Goal: Find contact information: Find contact information

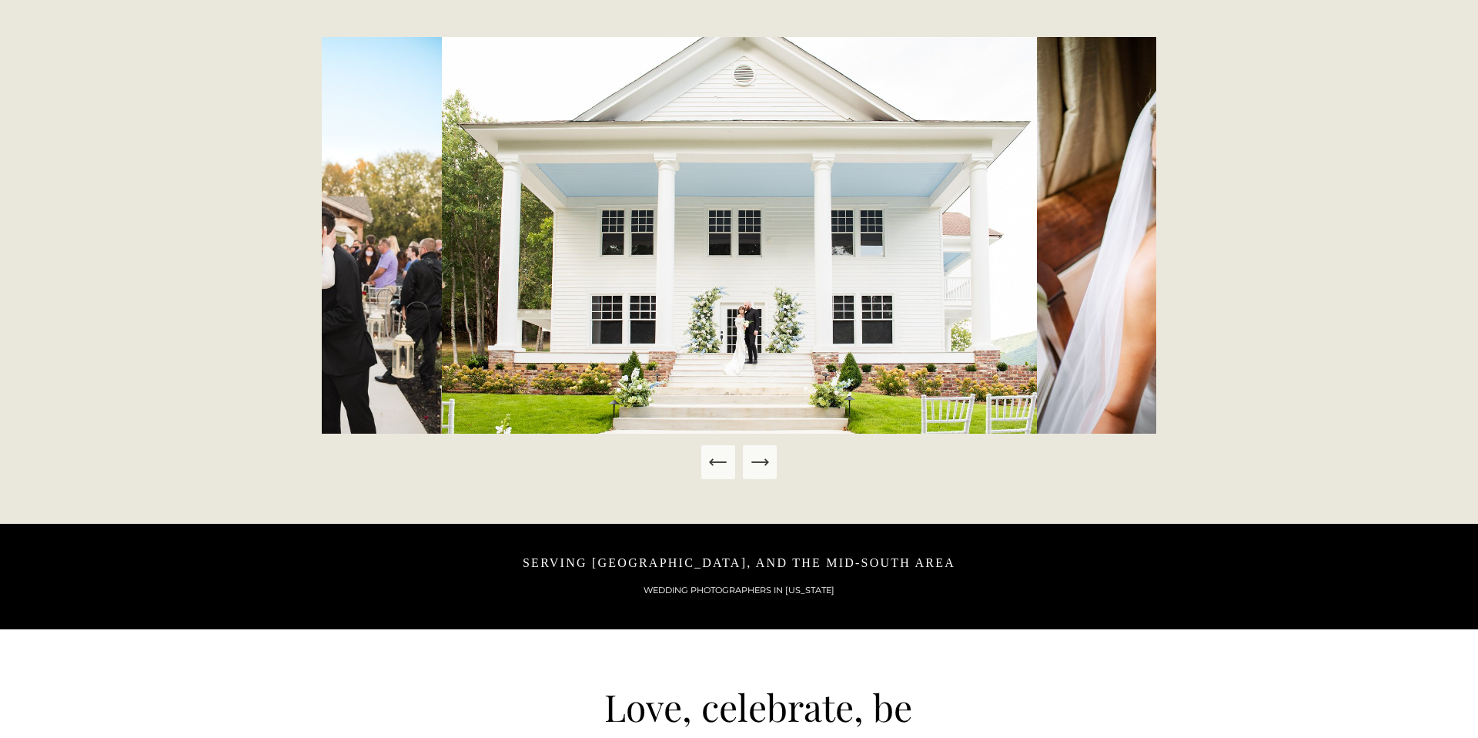
scroll to position [835, 0]
click at [767, 463] on icon "Next Slide" at bounding box center [766, 461] width 3 height 6
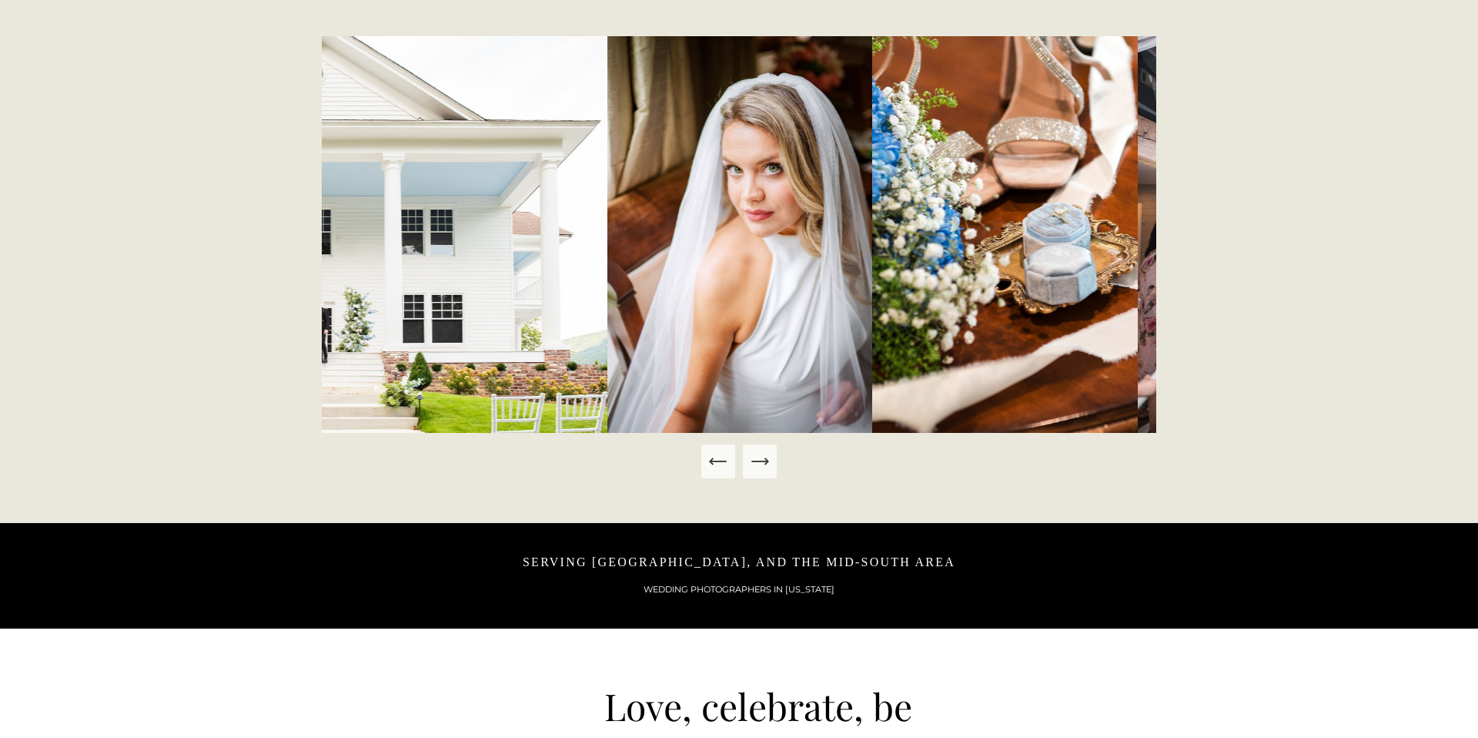
click at [767, 463] on icon "Next Slide" at bounding box center [766, 461] width 3 height 6
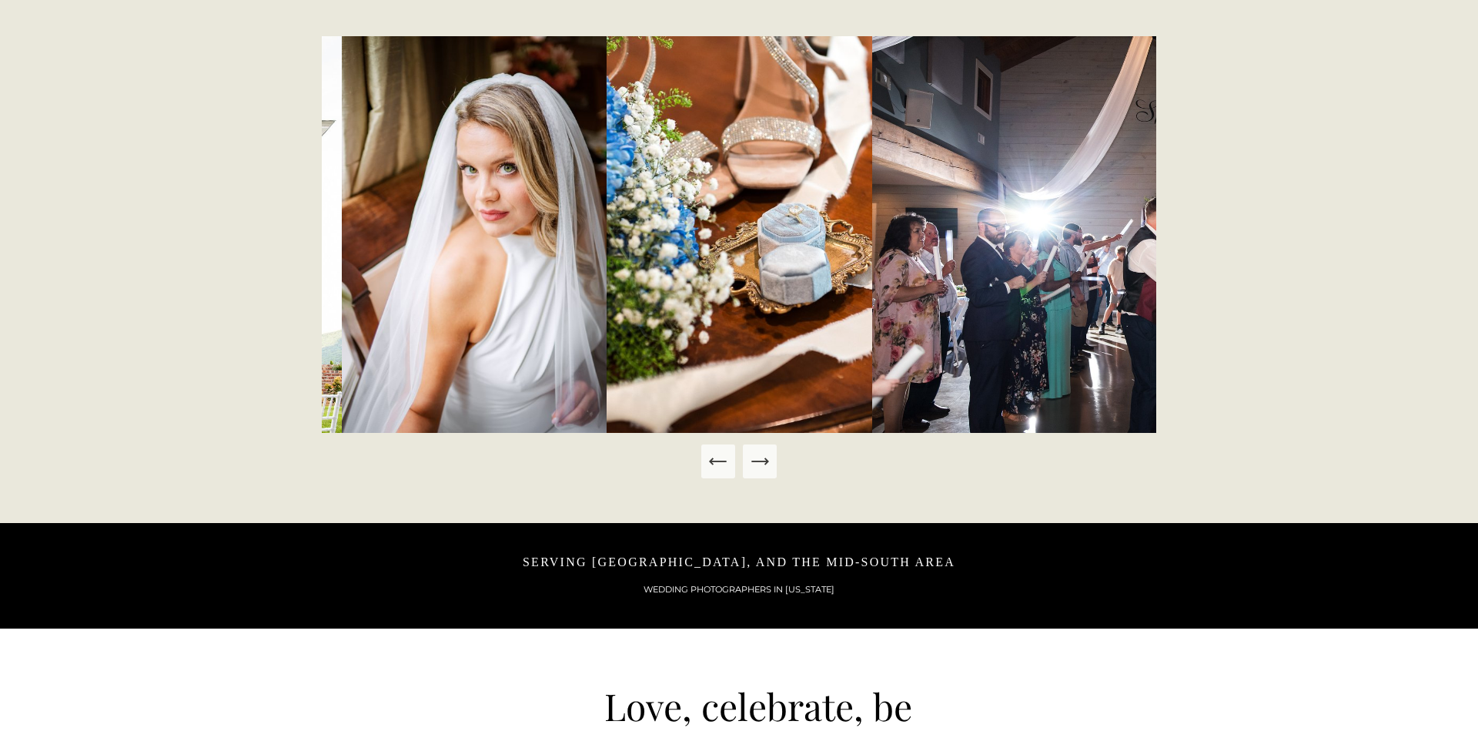
click at [767, 463] on icon "Next Slide" at bounding box center [766, 461] width 3 height 6
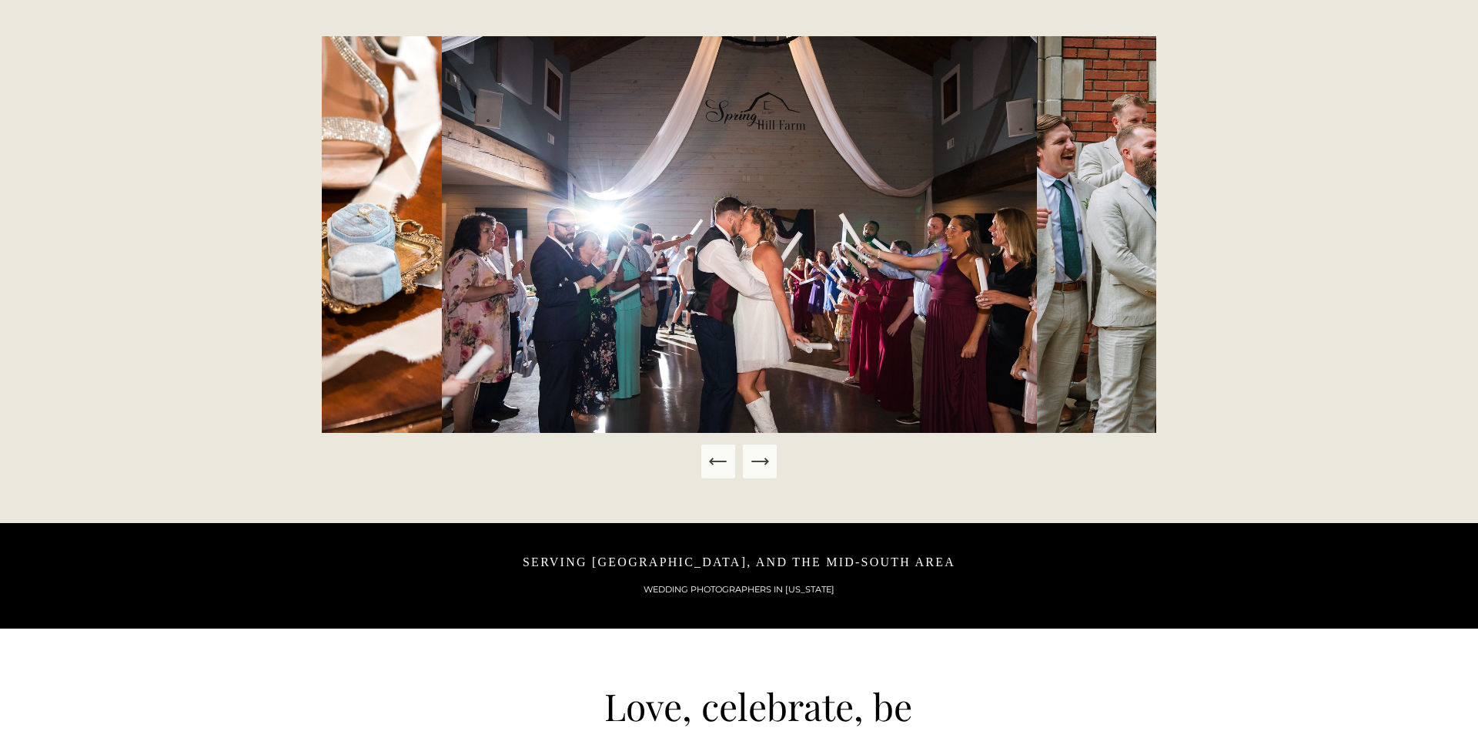
click at [767, 463] on icon "Next Slide" at bounding box center [766, 461] width 3 height 6
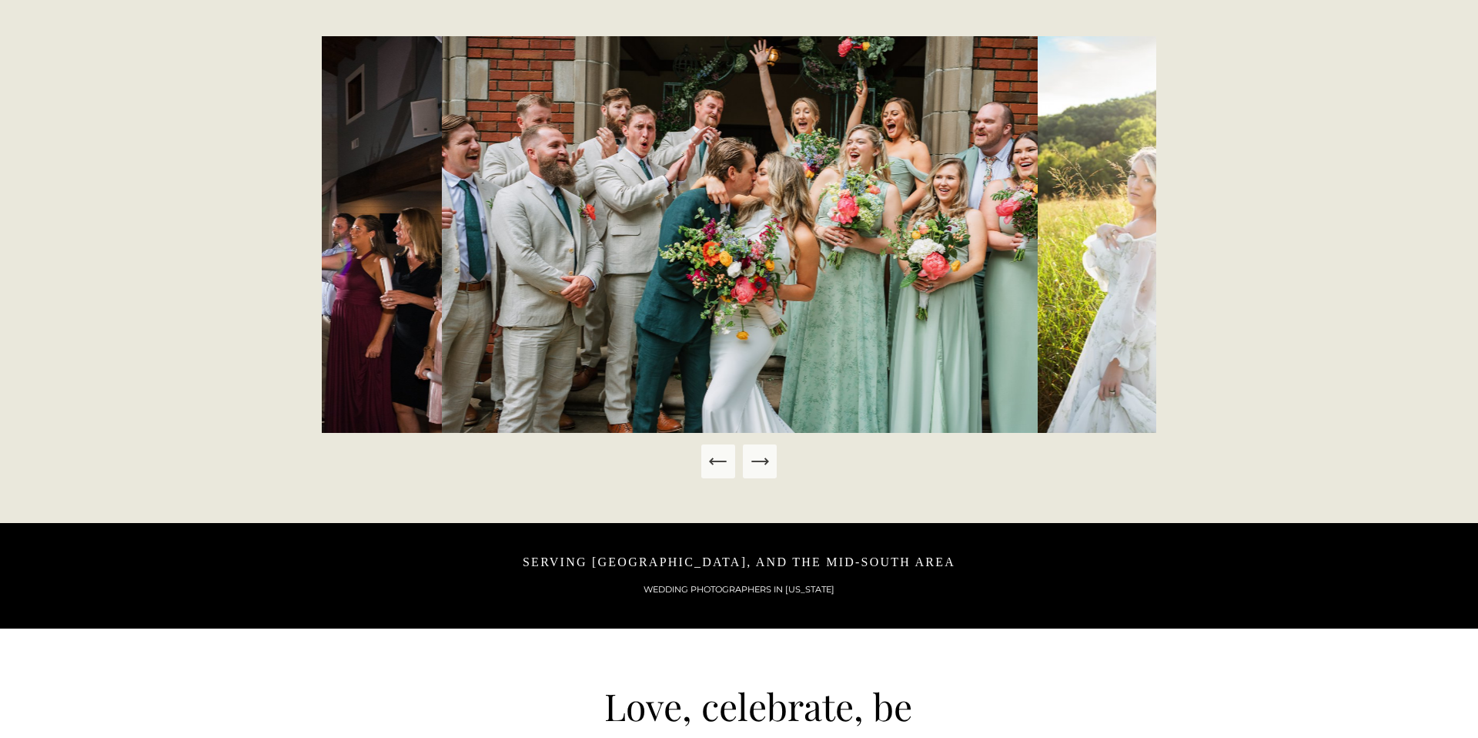
click at [767, 463] on icon "Next Slide" at bounding box center [766, 461] width 3 height 6
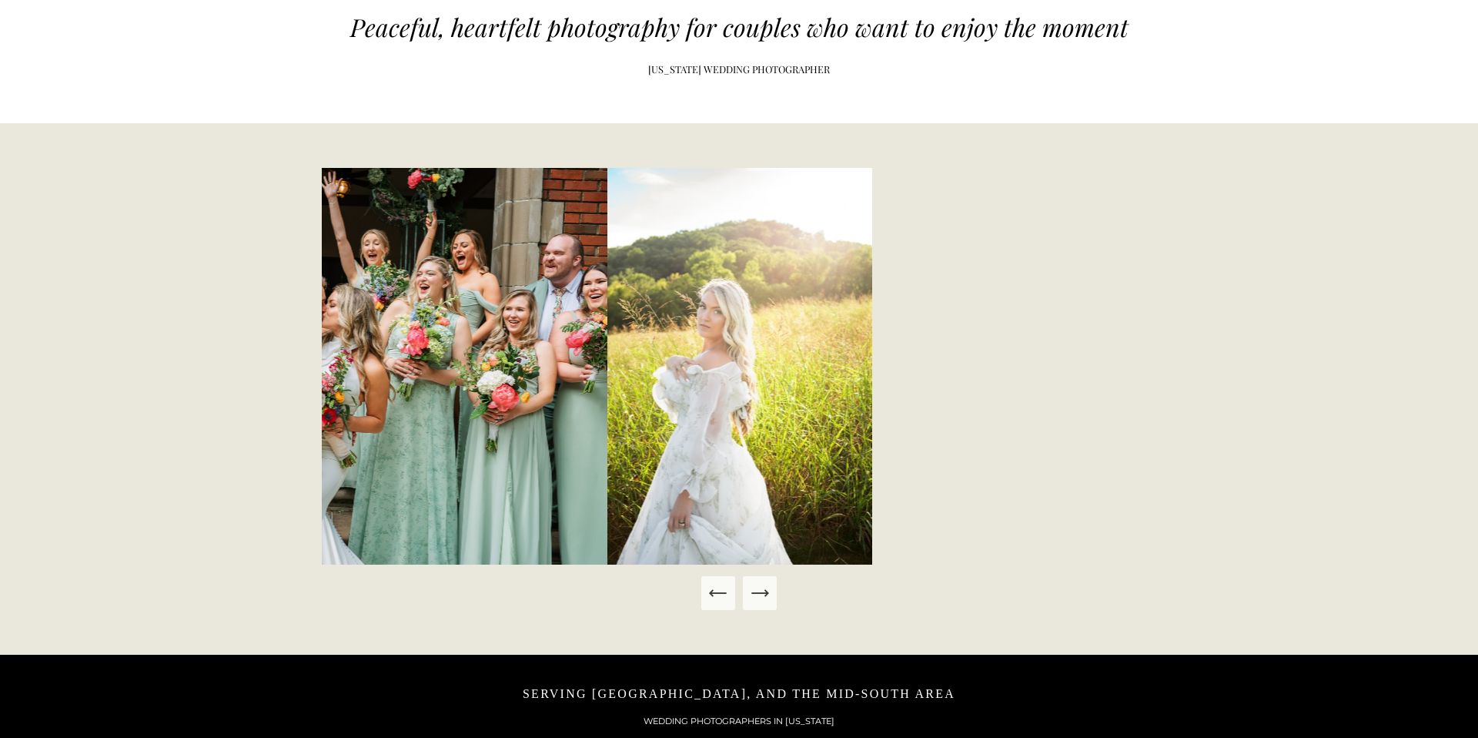
scroll to position [705, 0]
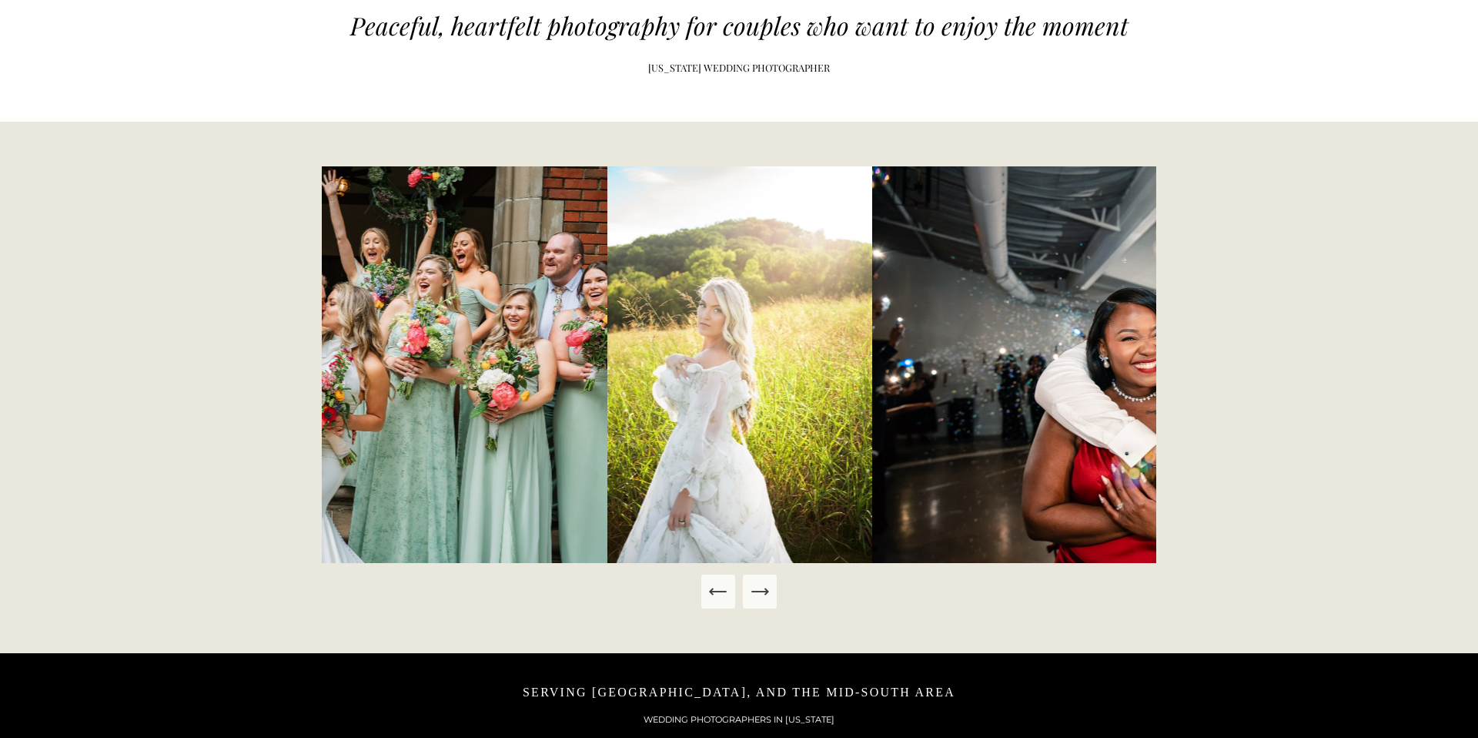
click at [763, 589] on icon "Next Slide" at bounding box center [760, 592] width 22 height 22
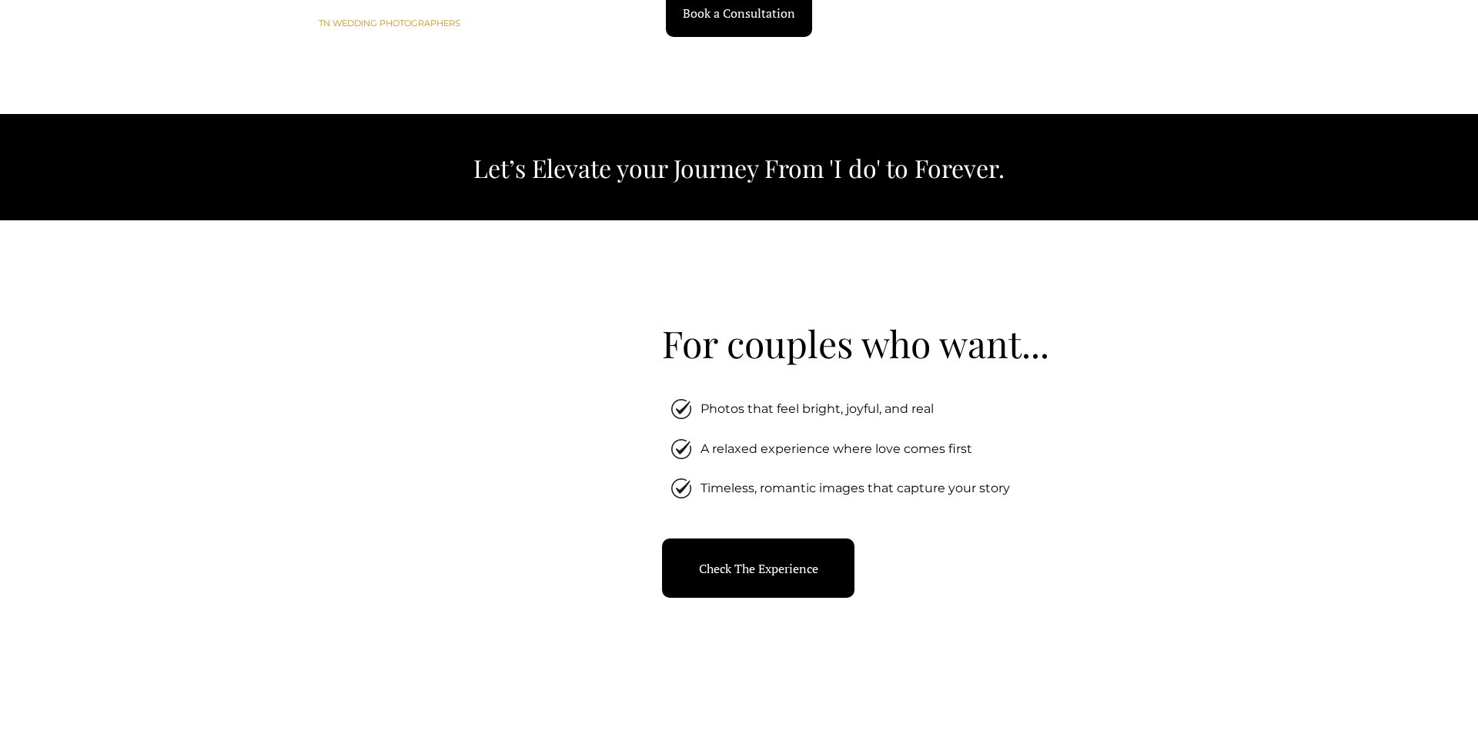
scroll to position [1835, 0]
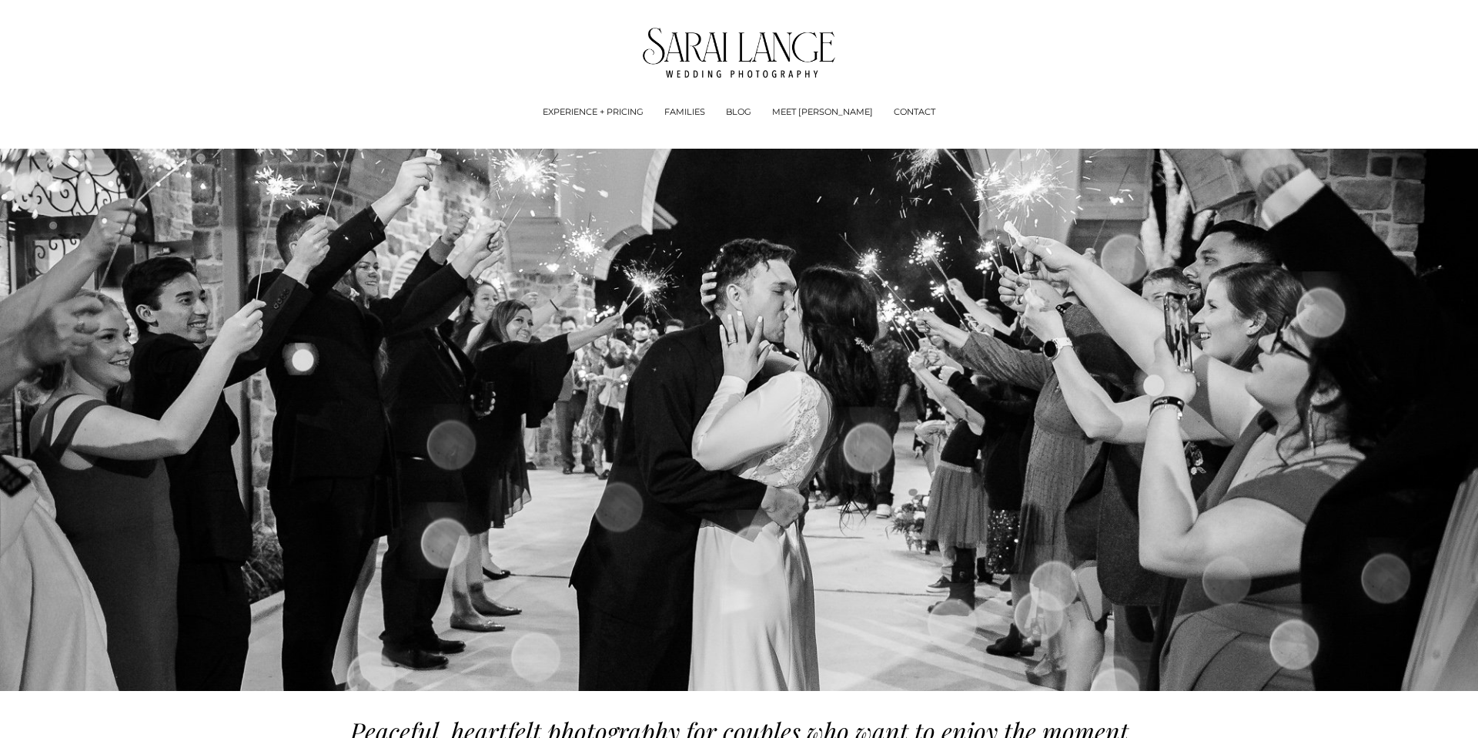
click at [634, 111] on link "EXPERIENCE + PRICING" at bounding box center [593, 112] width 101 height 15
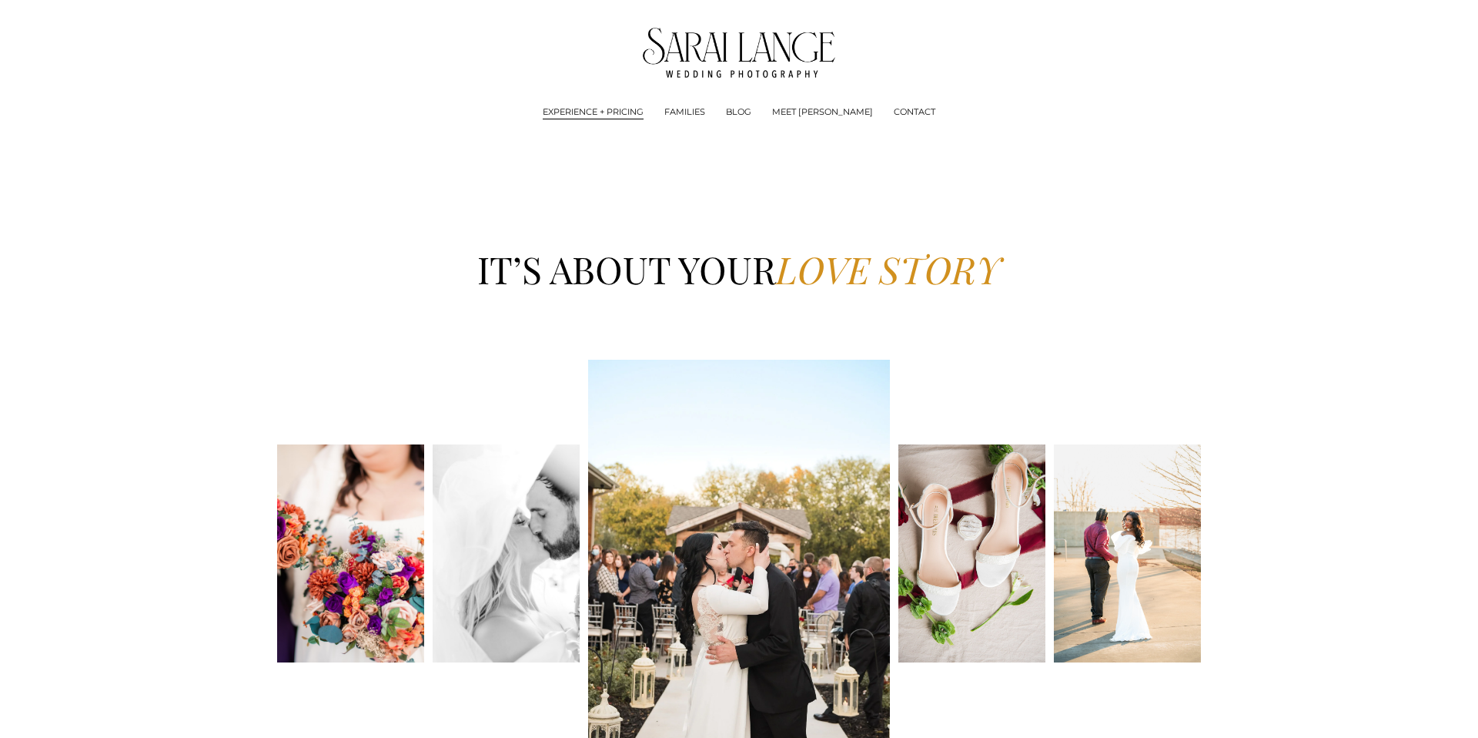
click at [705, 112] on link "FAMILIES" at bounding box center [685, 112] width 41 height 15
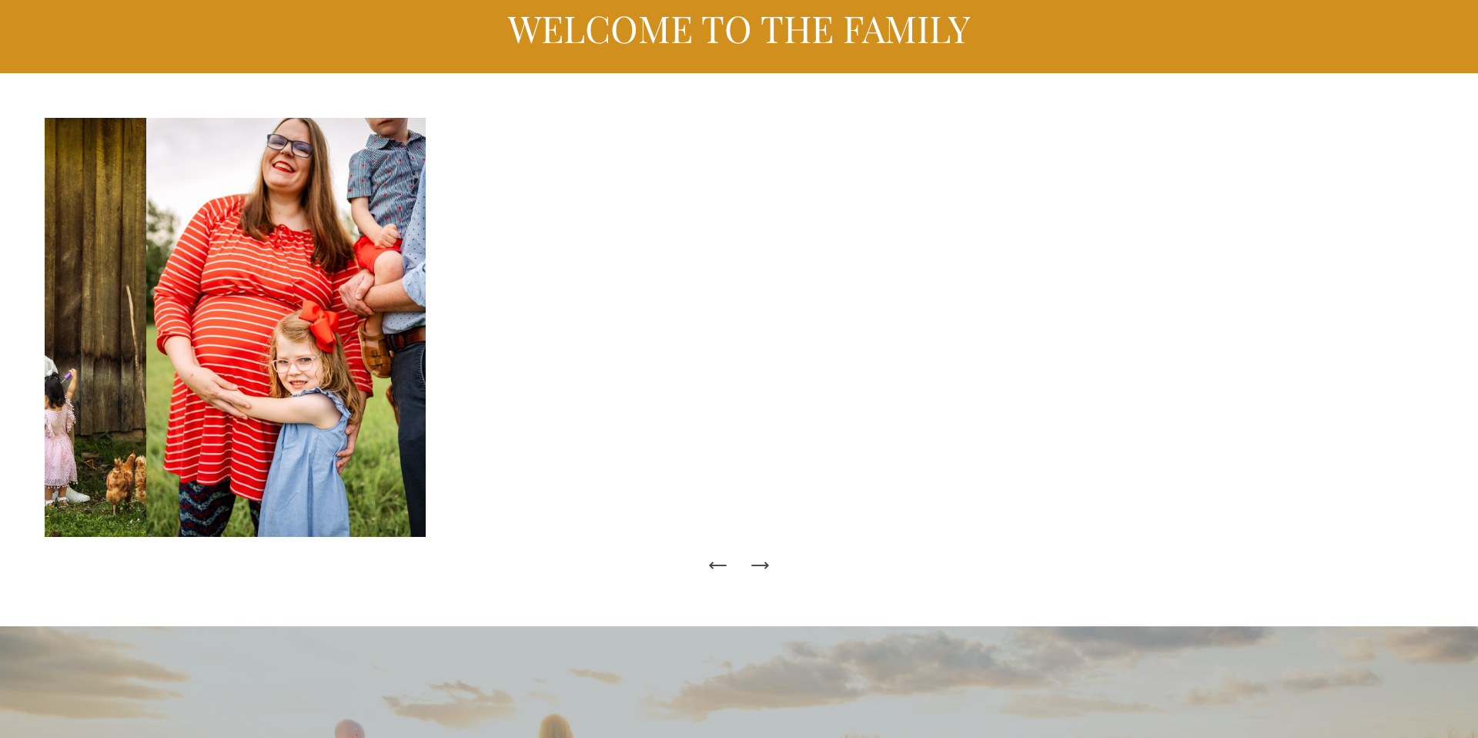
scroll to position [166, 0]
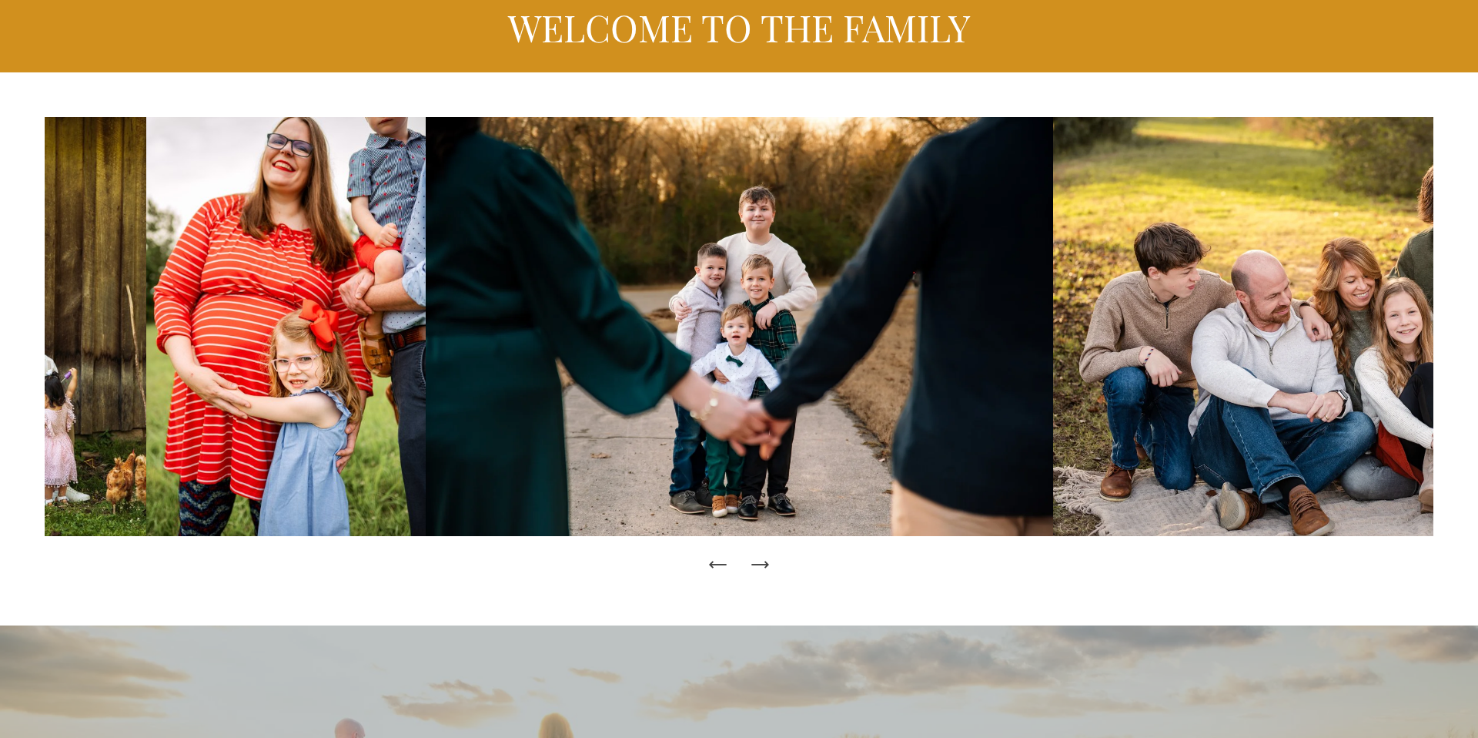
click at [764, 561] on icon "Next Slide" at bounding box center [760, 565] width 22 height 22
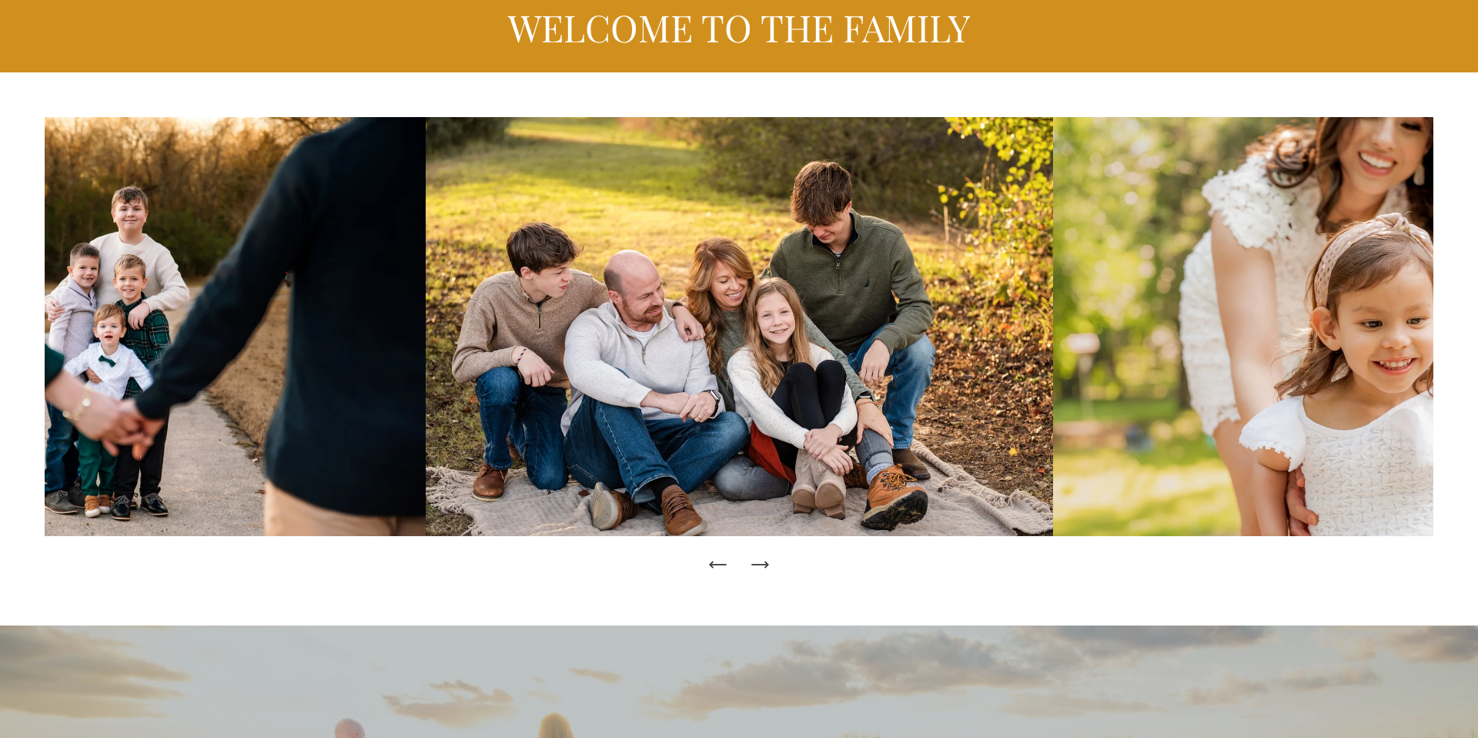
click at [764, 561] on icon "Next Slide" at bounding box center [760, 565] width 22 height 22
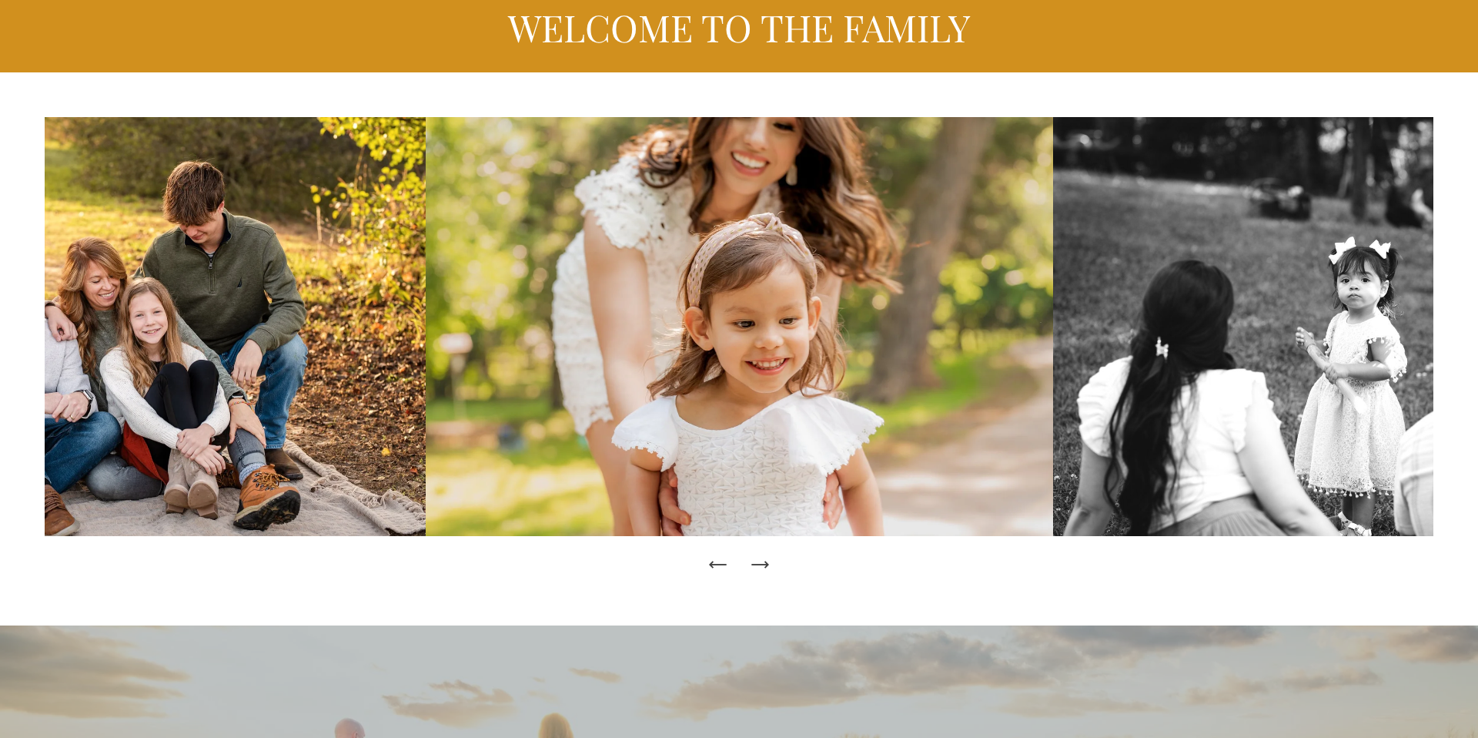
click at [764, 561] on icon "Next Slide" at bounding box center [760, 565] width 22 height 22
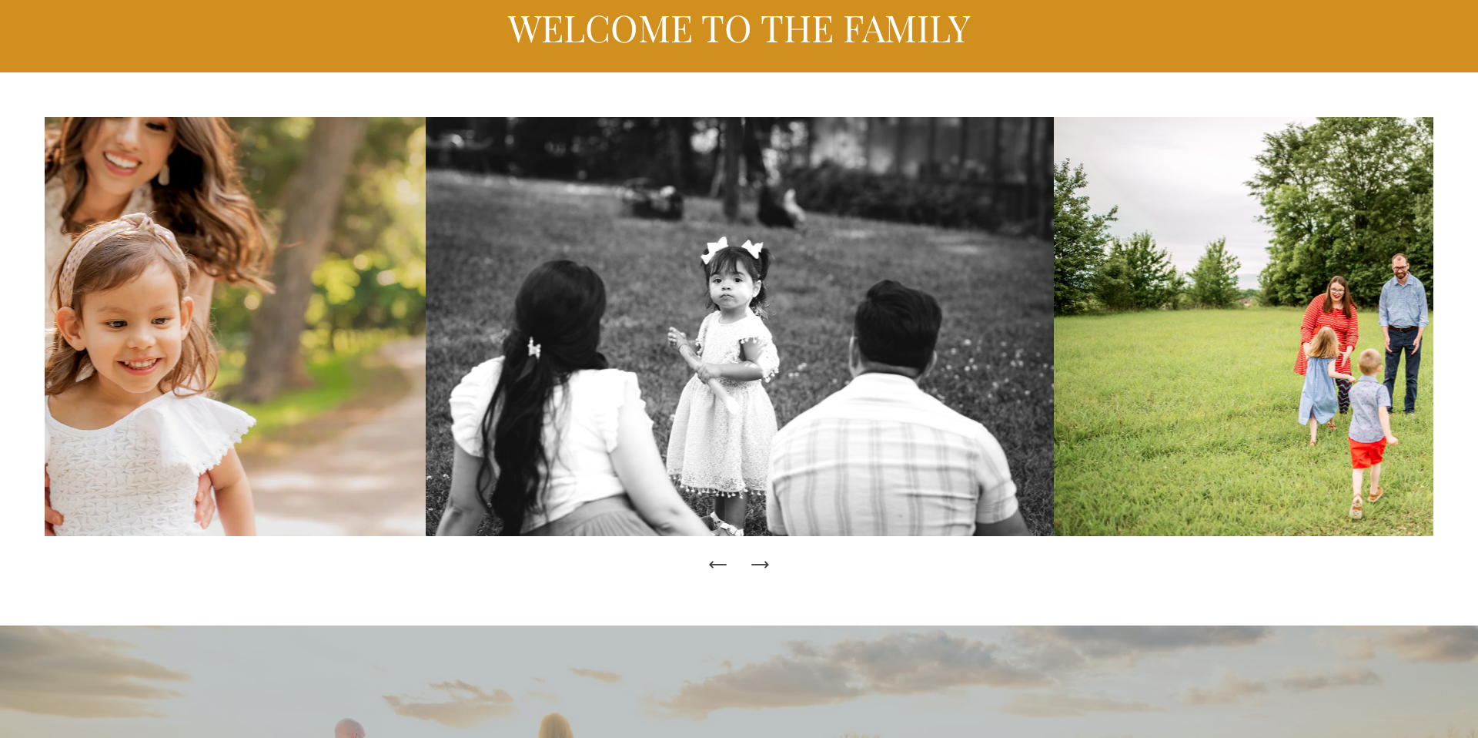
click at [764, 561] on icon "Next Slide" at bounding box center [760, 565] width 22 height 22
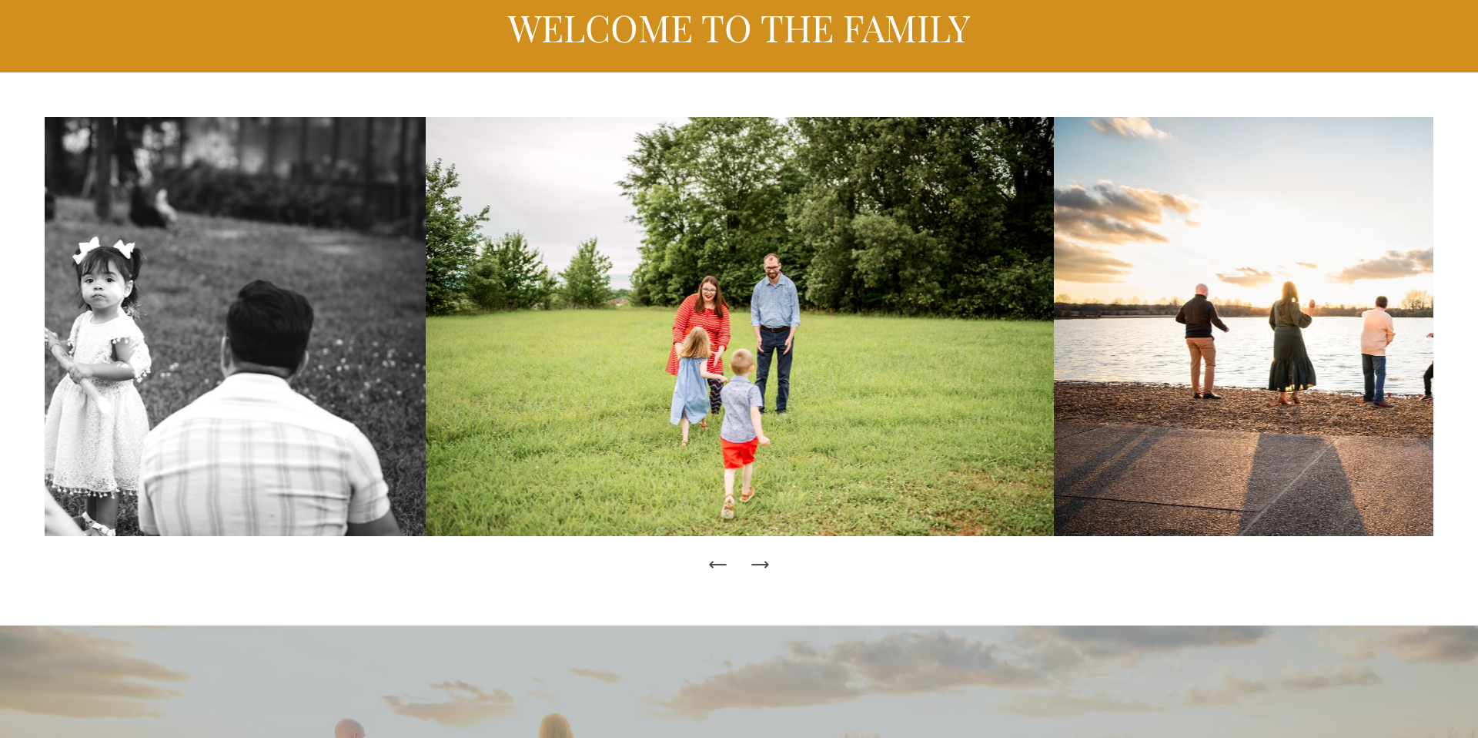
click at [764, 561] on icon "Next Slide" at bounding box center [760, 565] width 22 height 22
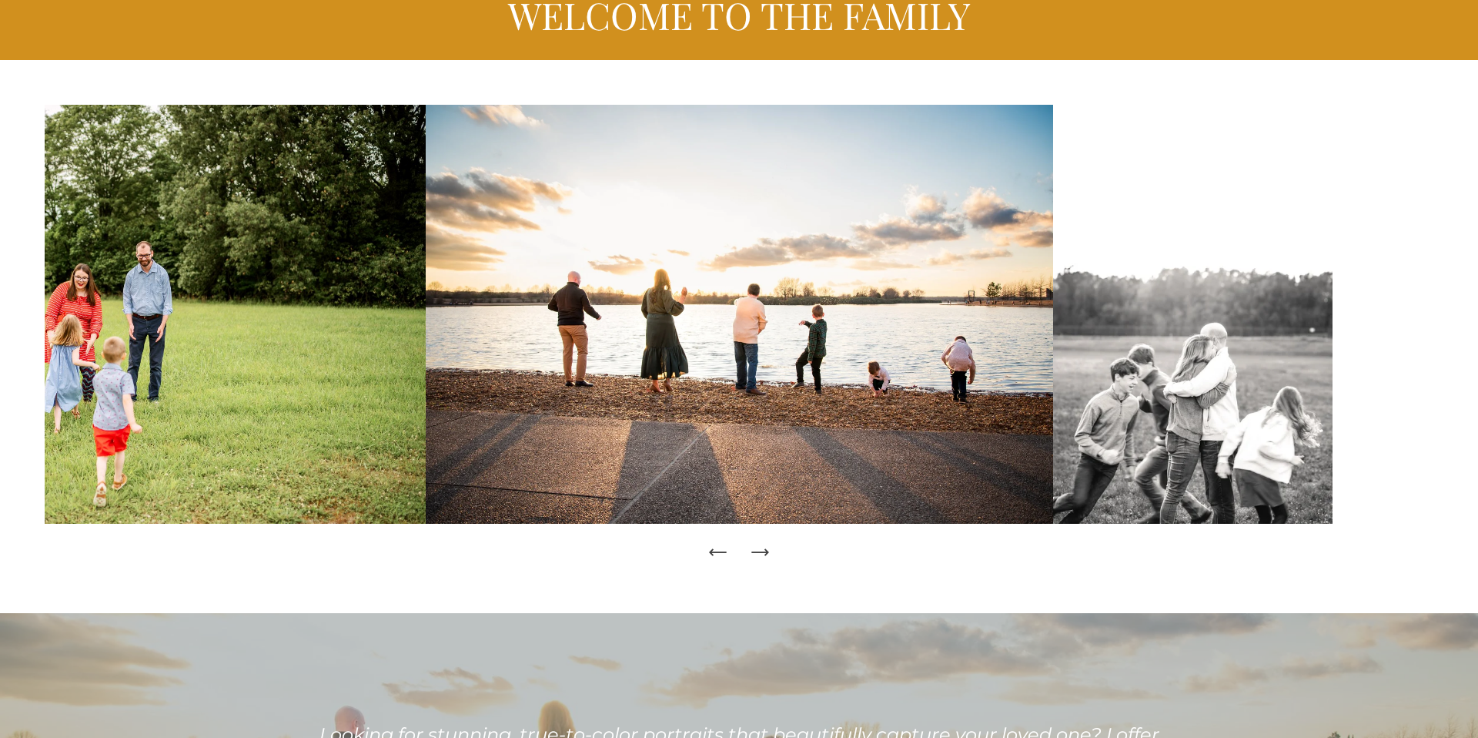
scroll to position [179, 0]
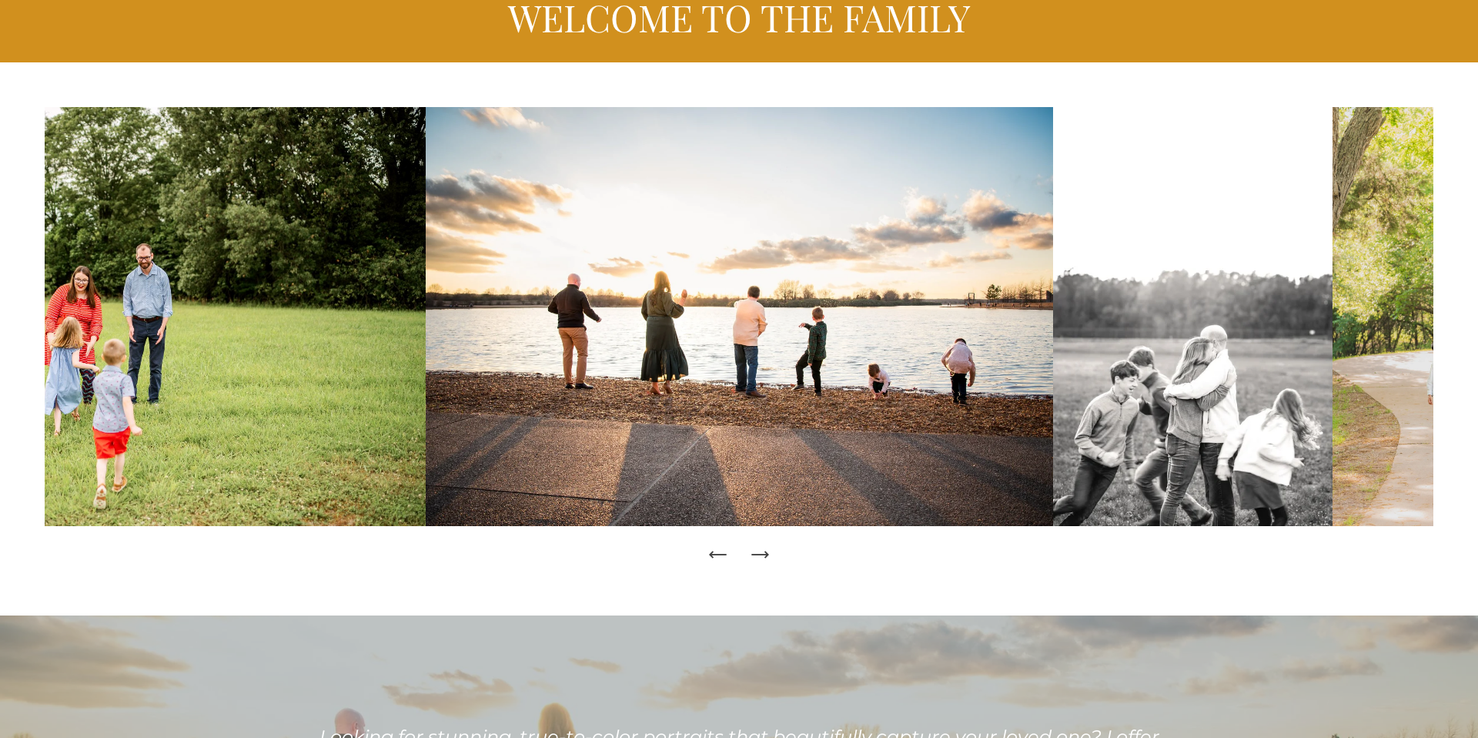
click at [762, 551] on icon "Next Slide" at bounding box center [760, 555] width 22 height 22
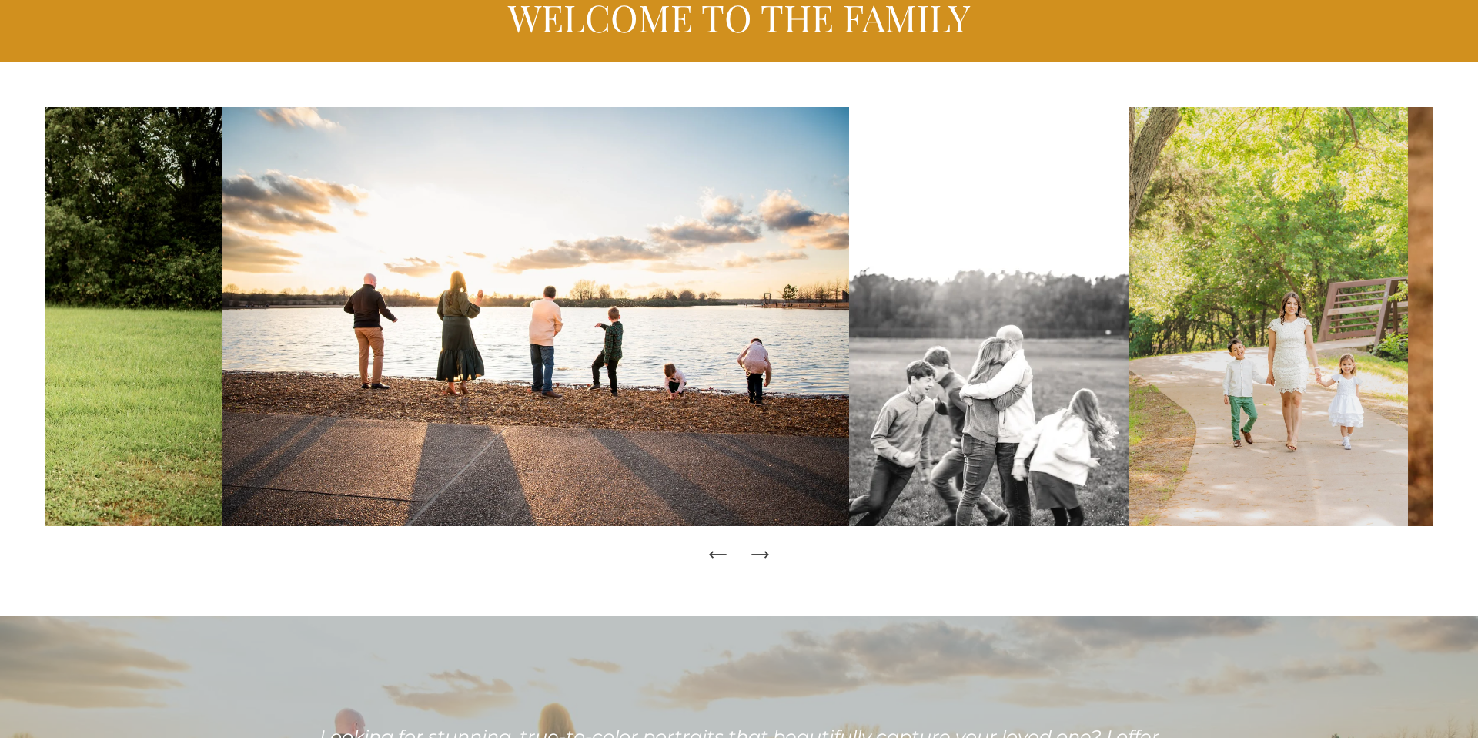
scroll to position [180, 0]
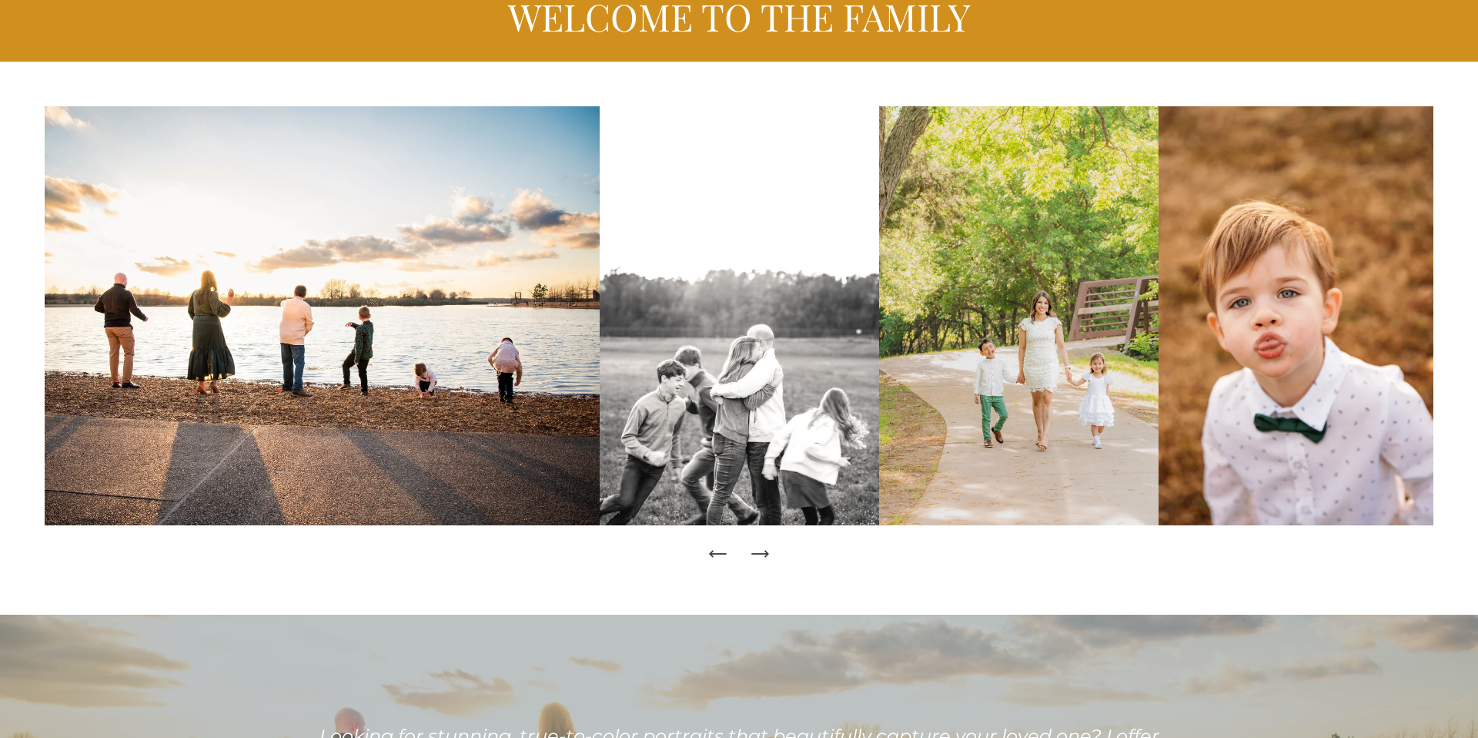
click at [762, 551] on icon "Next Slide" at bounding box center [760, 554] width 22 height 22
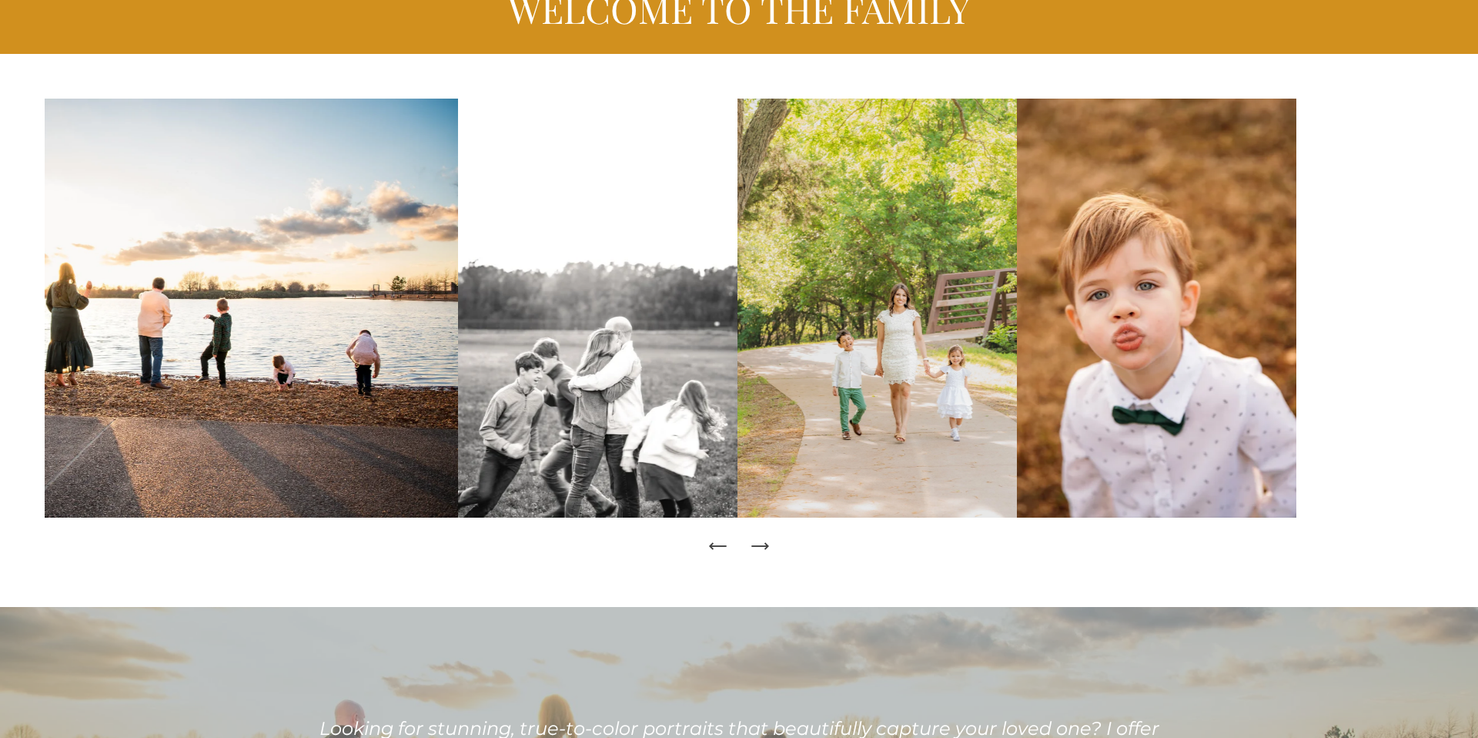
scroll to position [187, 0]
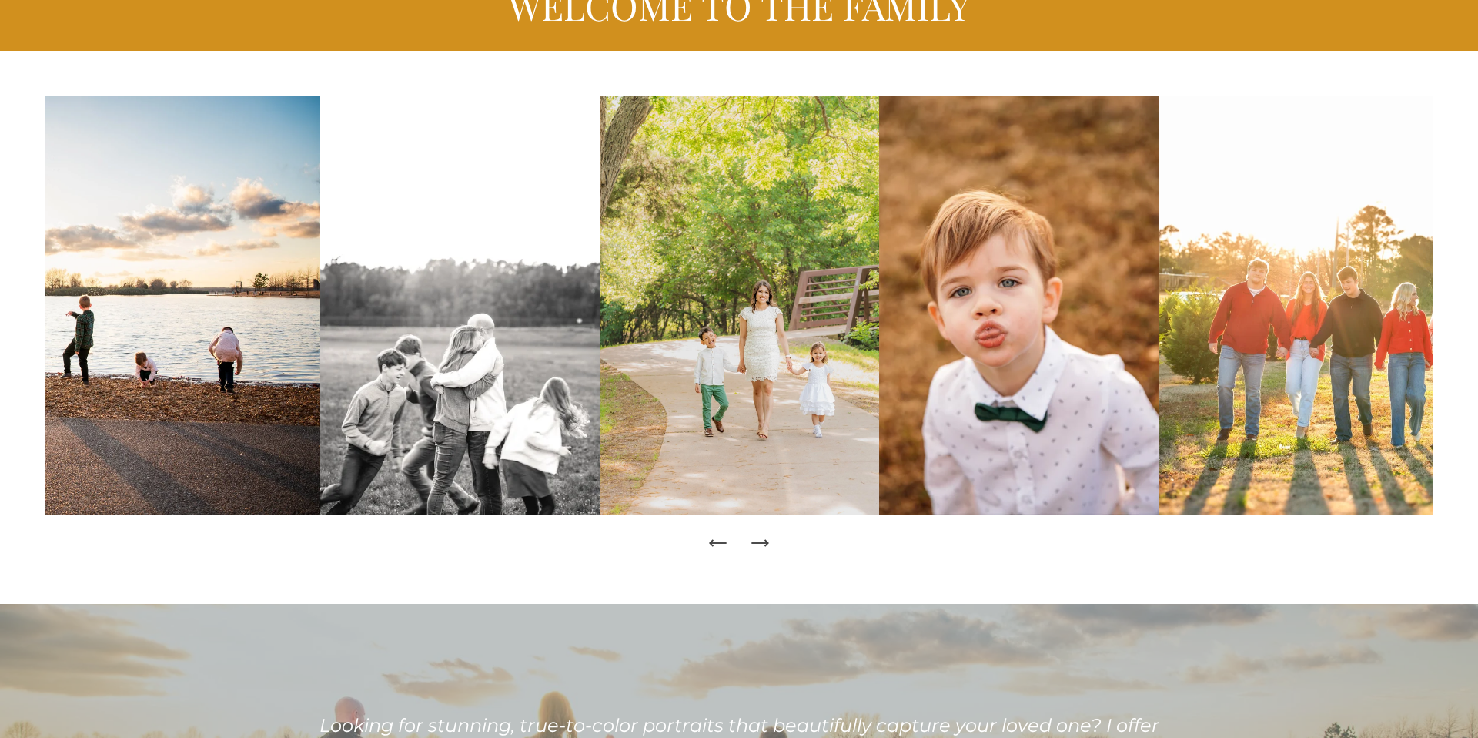
click at [762, 544] on icon "Next Slide" at bounding box center [760, 543] width 22 height 22
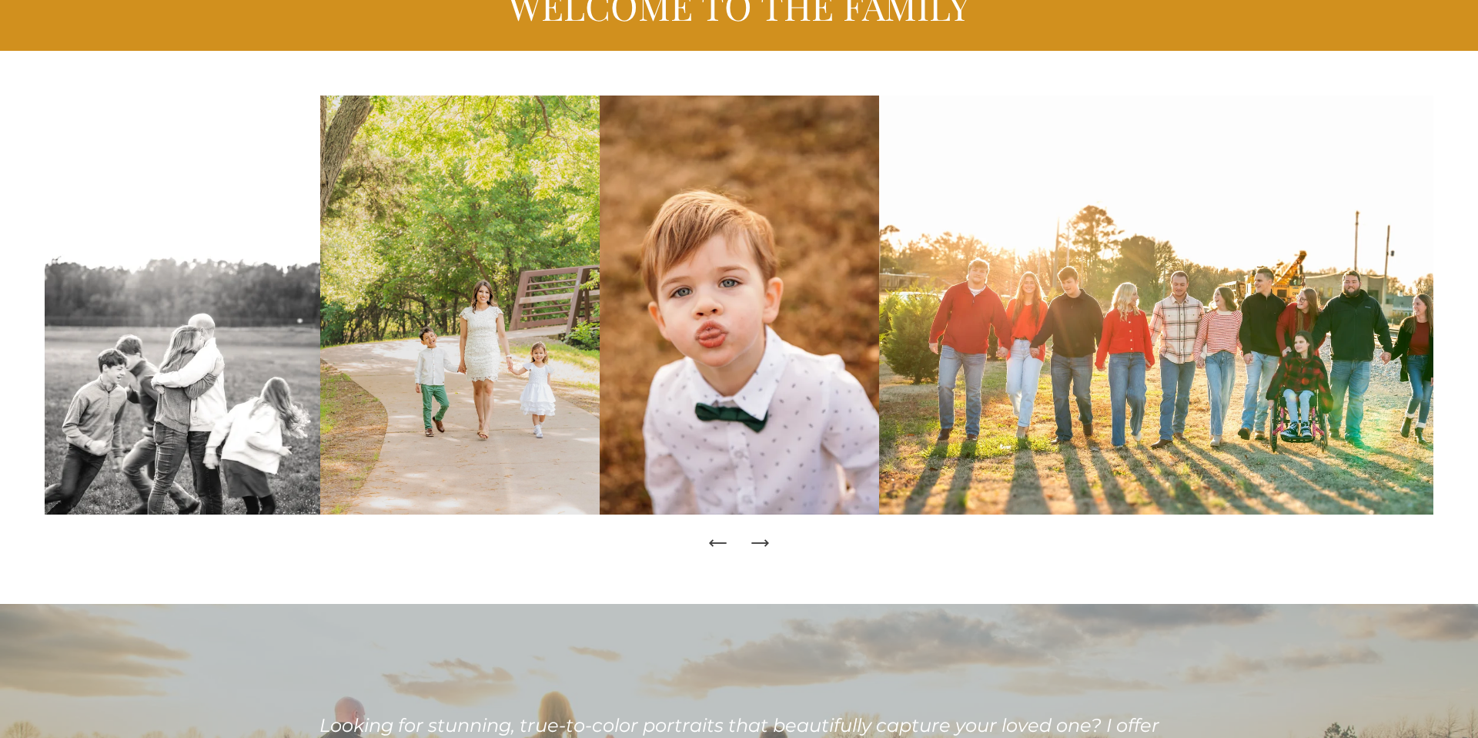
click at [762, 544] on icon "Next Slide" at bounding box center [760, 543] width 22 height 22
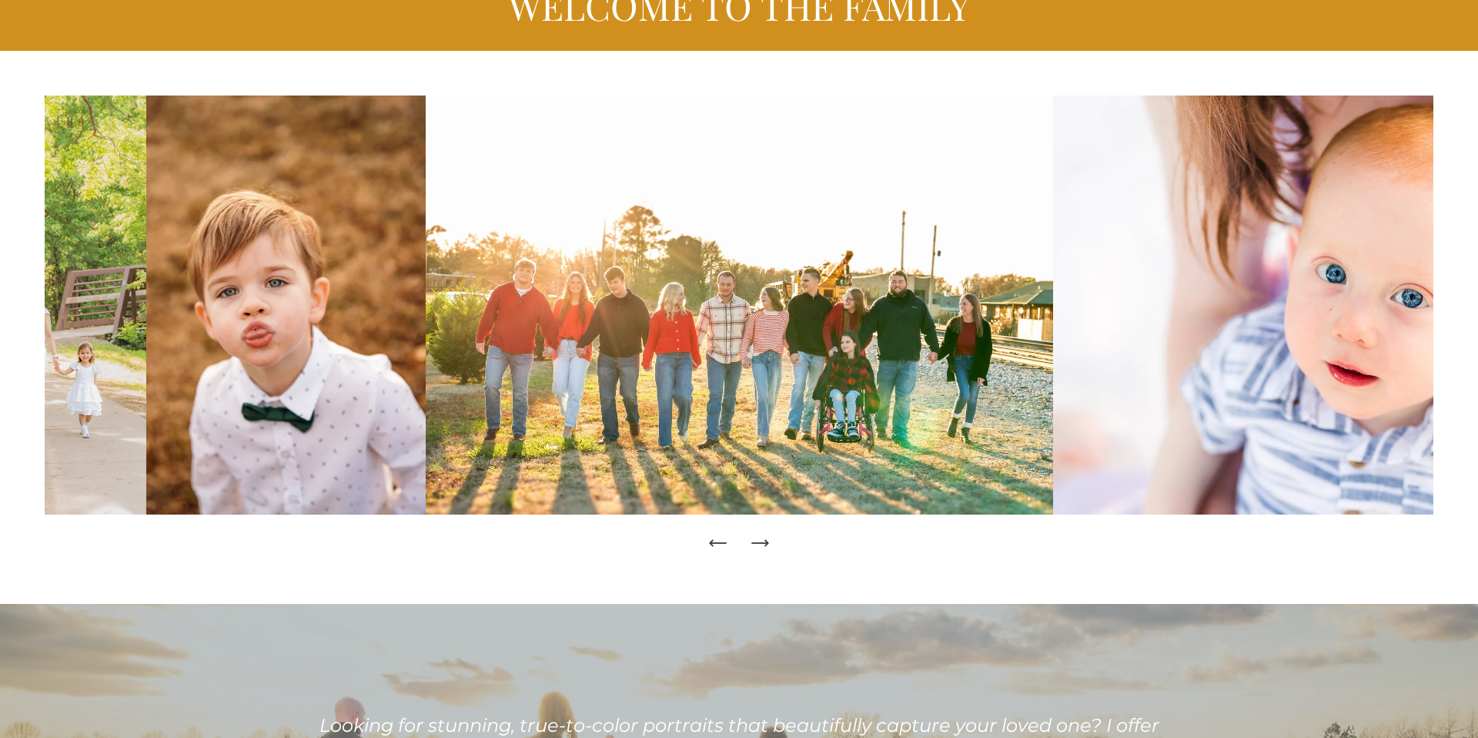
click at [762, 544] on icon "Next Slide" at bounding box center [760, 543] width 22 height 22
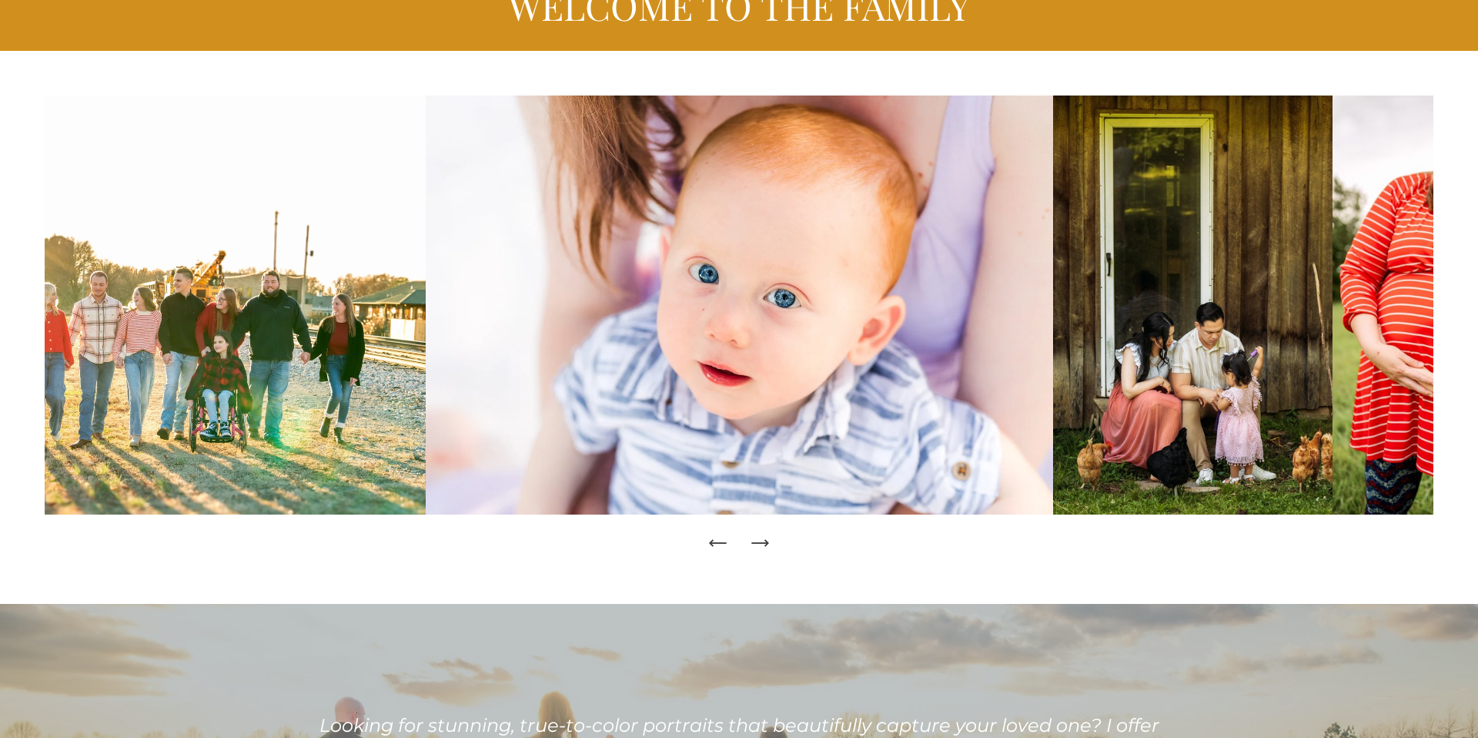
click at [722, 544] on icon "Previous Slide" at bounding box center [719, 543] width 22 height 22
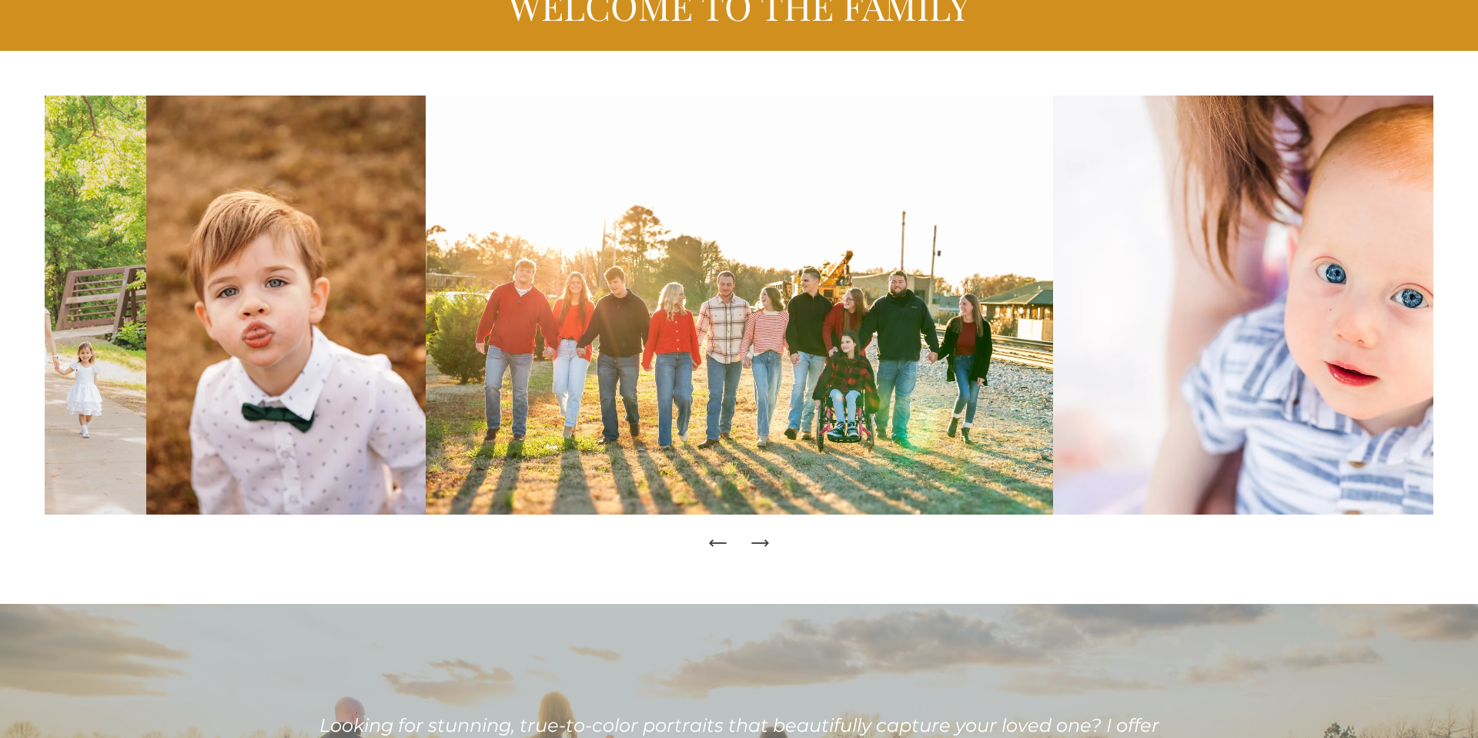
click at [763, 543] on icon "Next Slide" at bounding box center [760, 543] width 16 height 0
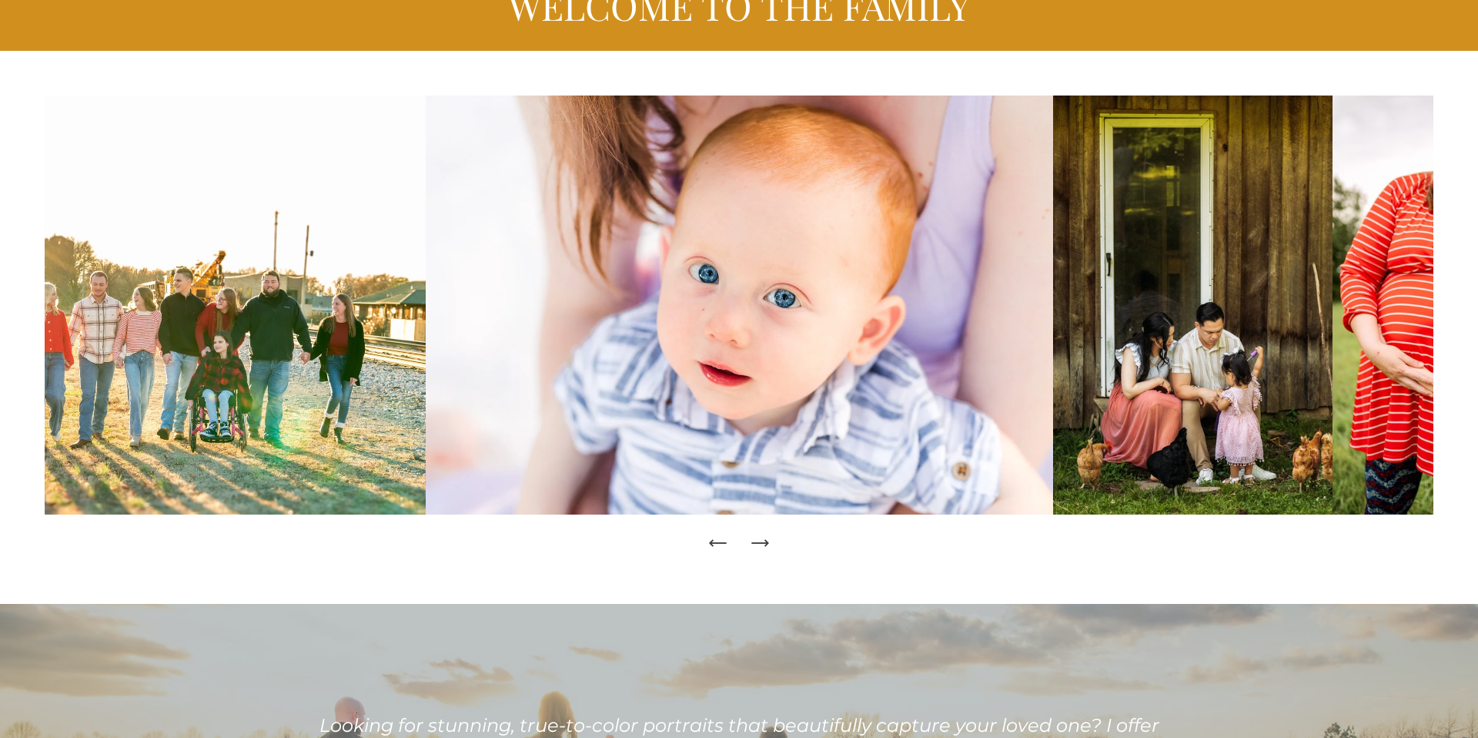
click at [763, 543] on icon "Next Slide" at bounding box center [760, 543] width 16 height 0
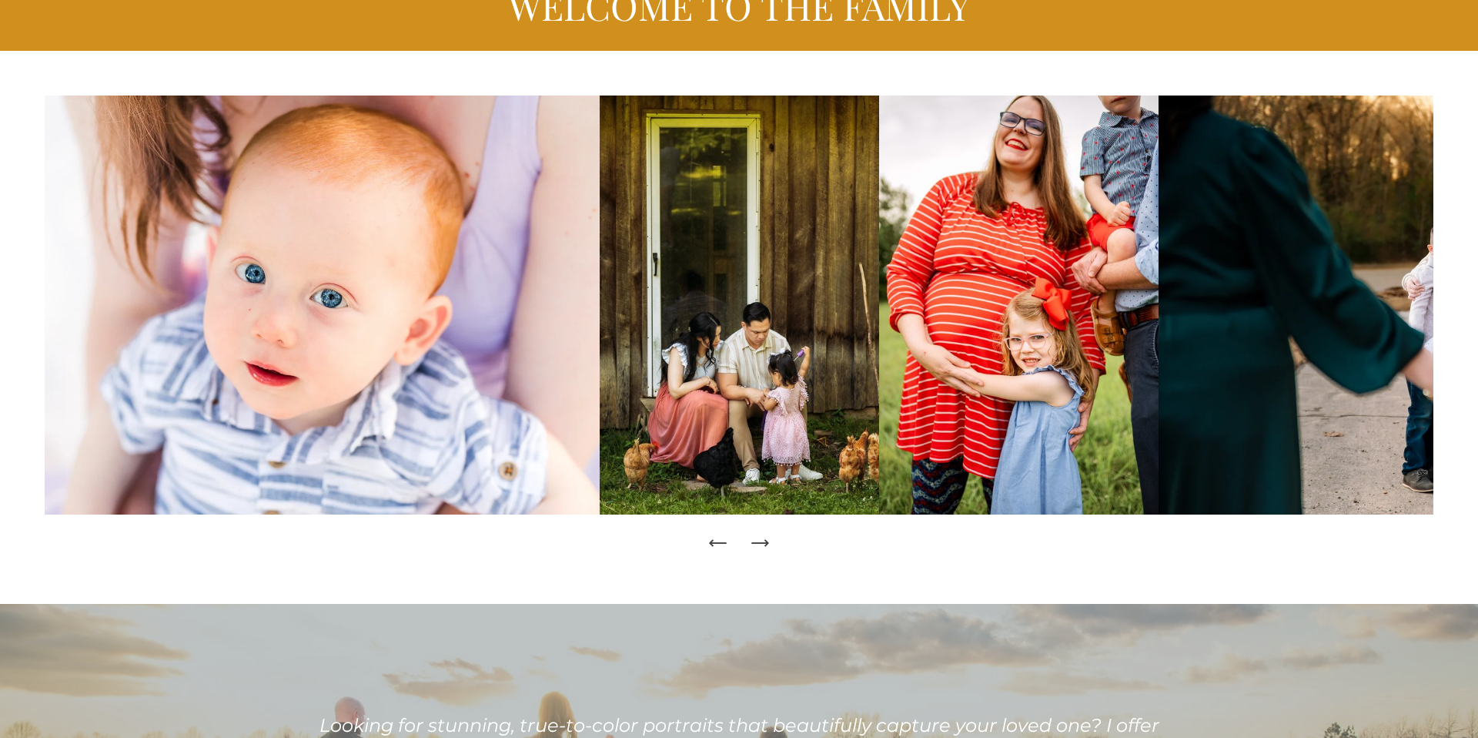
click at [763, 543] on icon "Next Slide" at bounding box center [760, 543] width 16 height 0
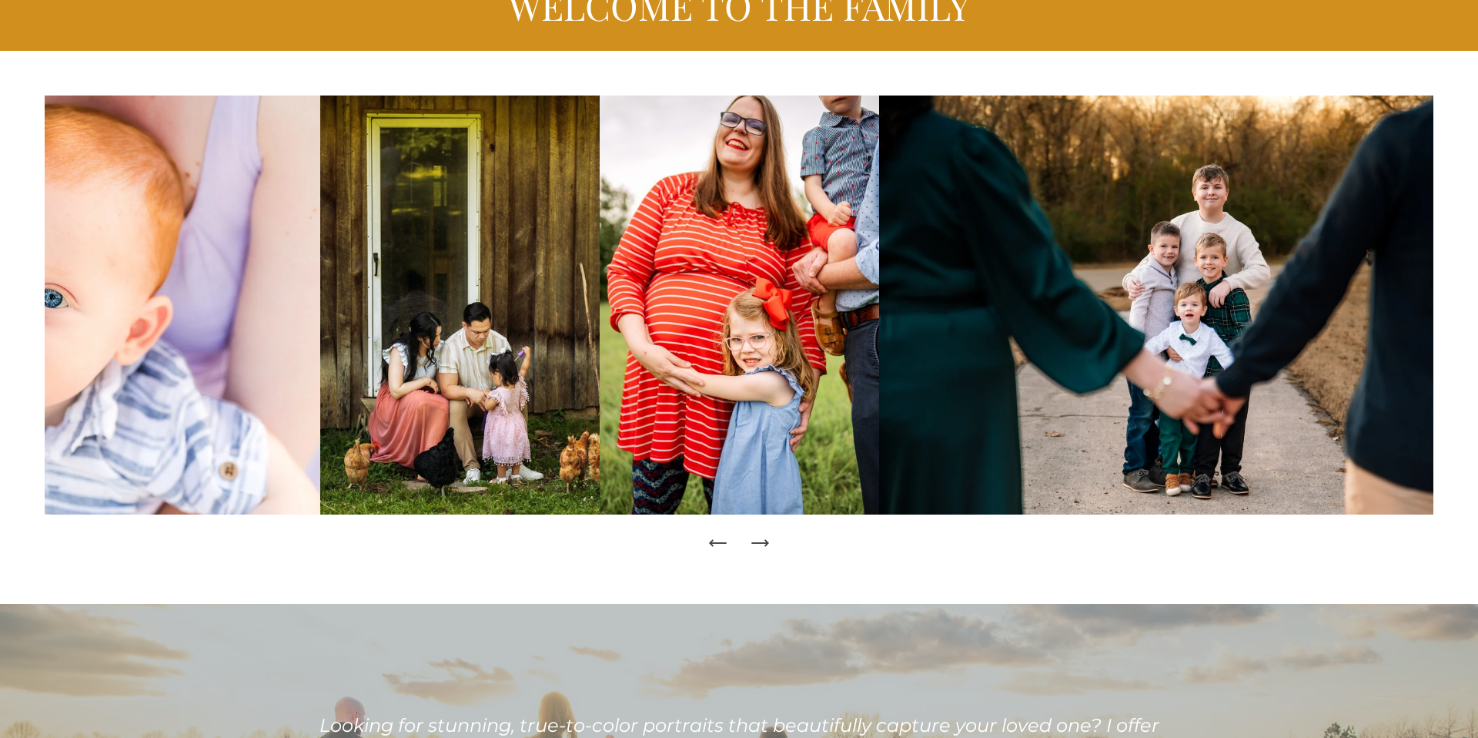
click at [763, 543] on icon "Next Slide" at bounding box center [760, 543] width 16 height 0
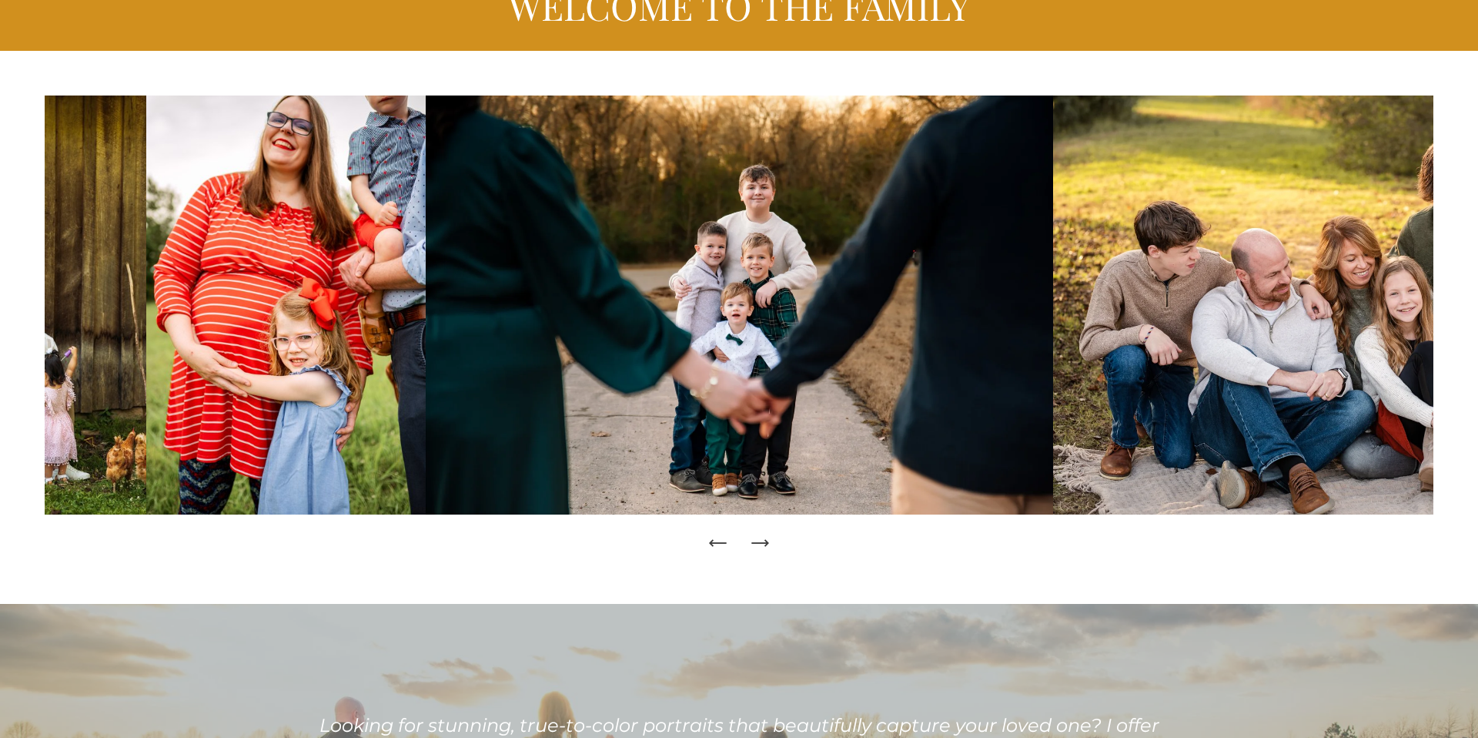
click at [763, 543] on icon "Next Slide" at bounding box center [760, 543] width 16 height 0
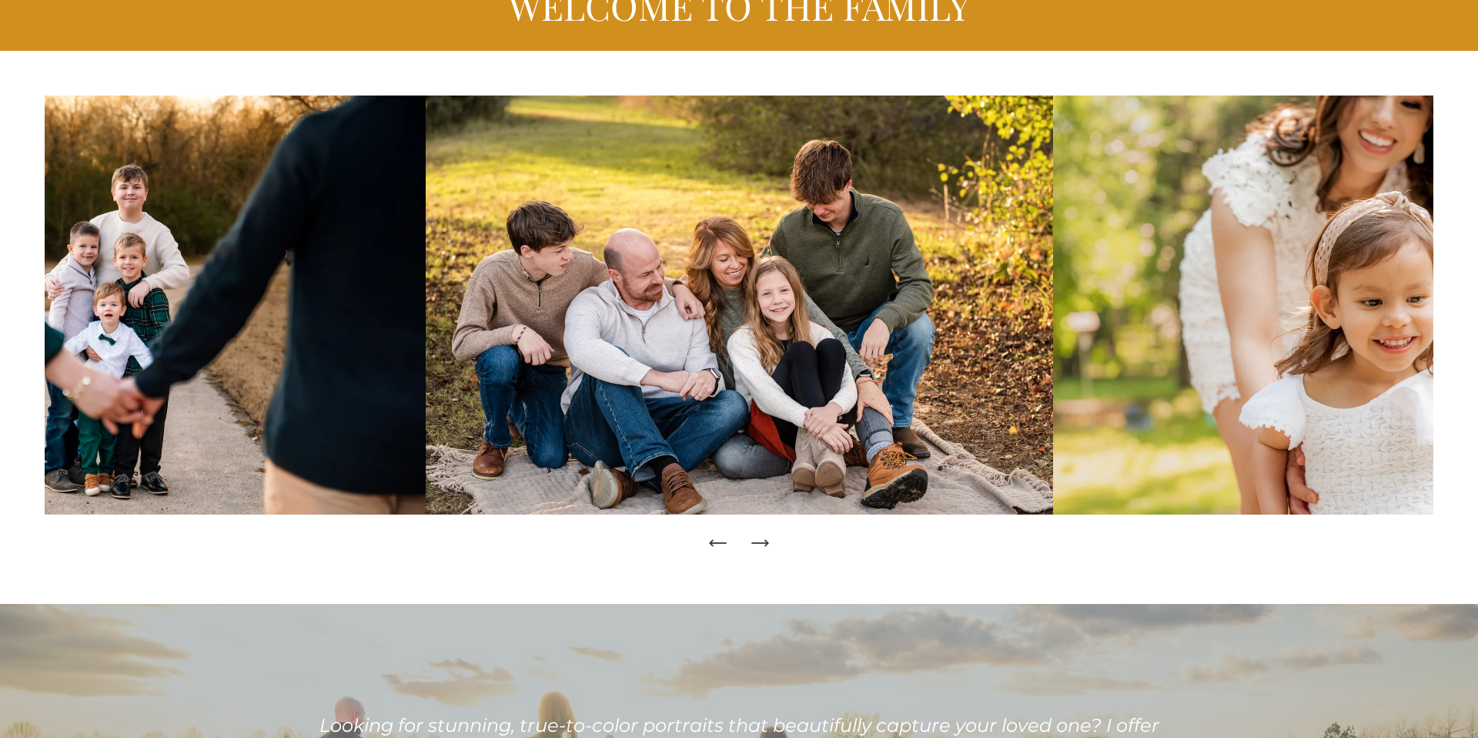
click at [763, 543] on icon "Next Slide" at bounding box center [760, 543] width 16 height 0
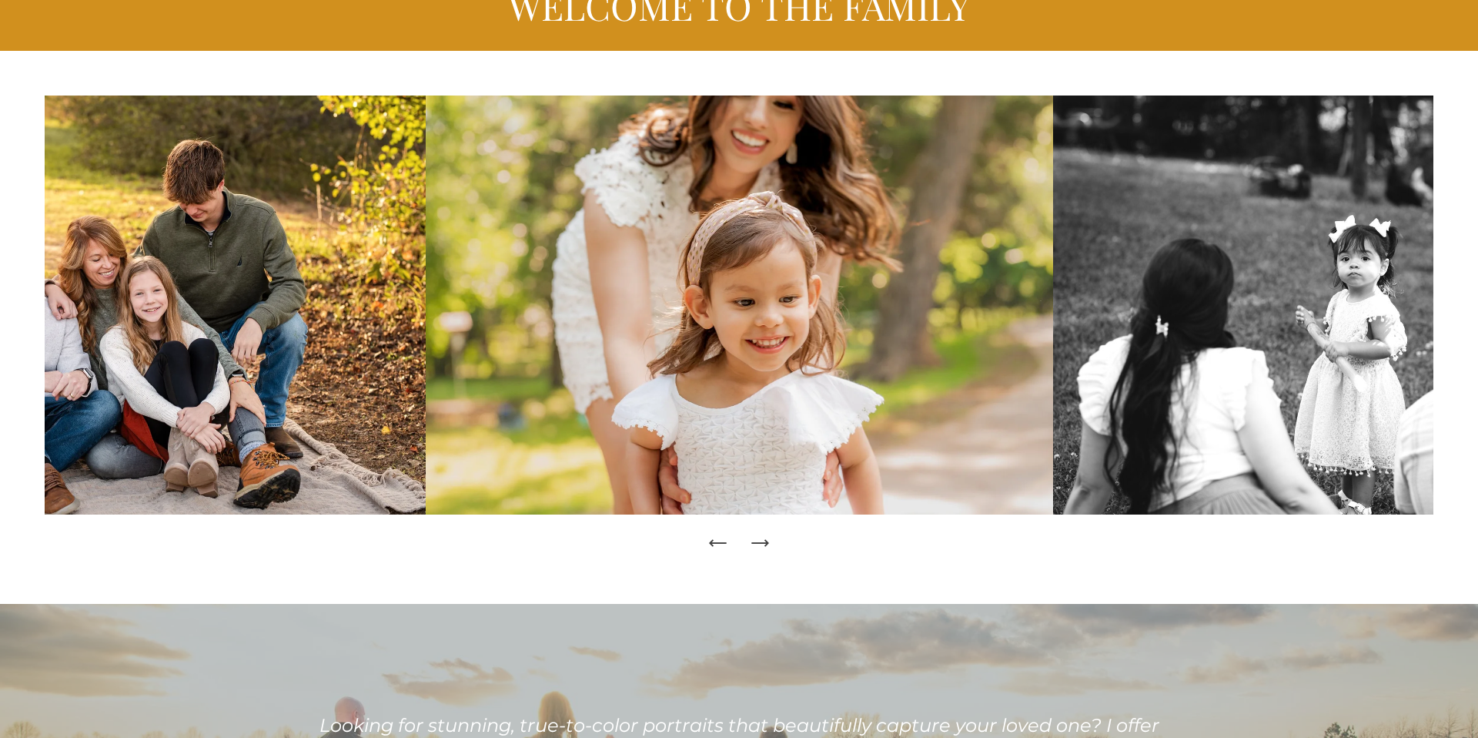
click at [763, 543] on icon "Next Slide" at bounding box center [760, 543] width 16 height 0
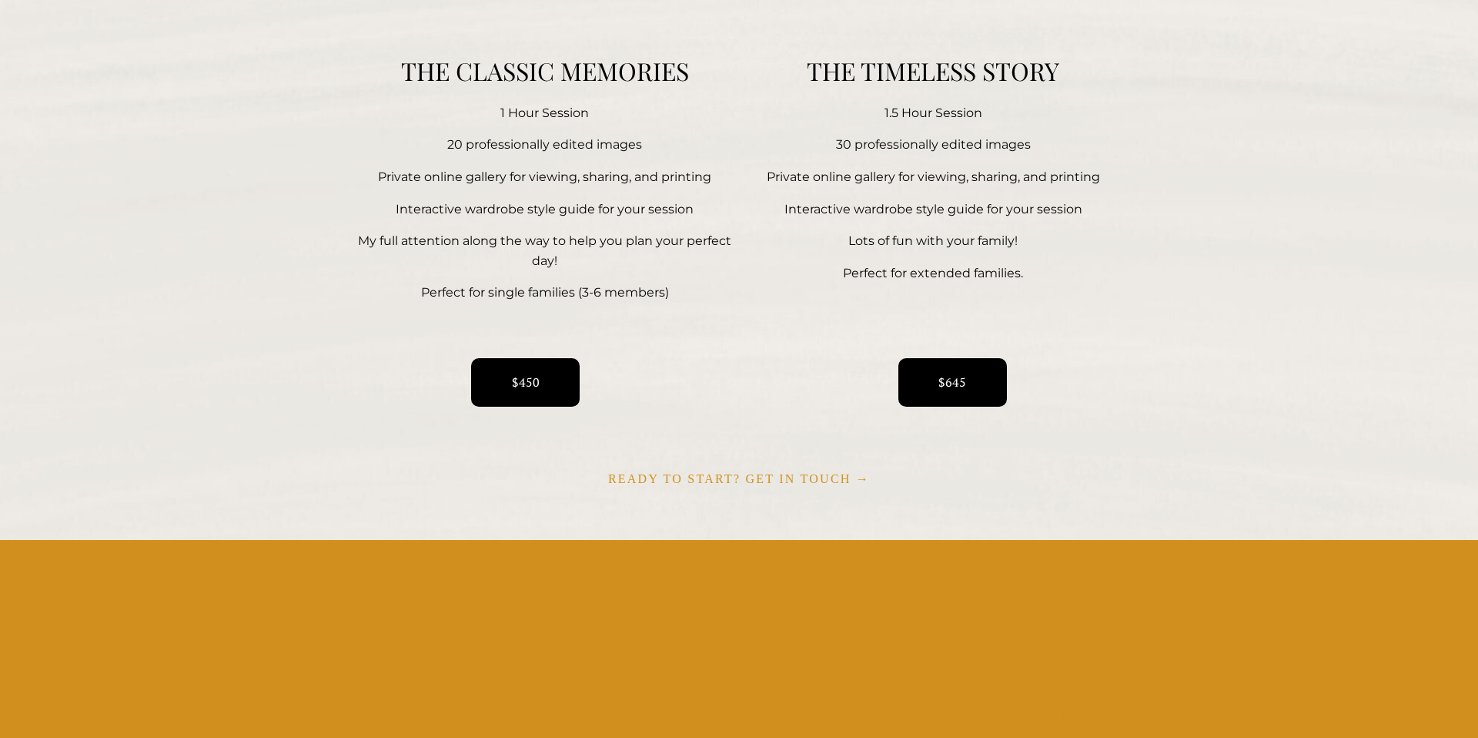
scroll to position [2729, 0]
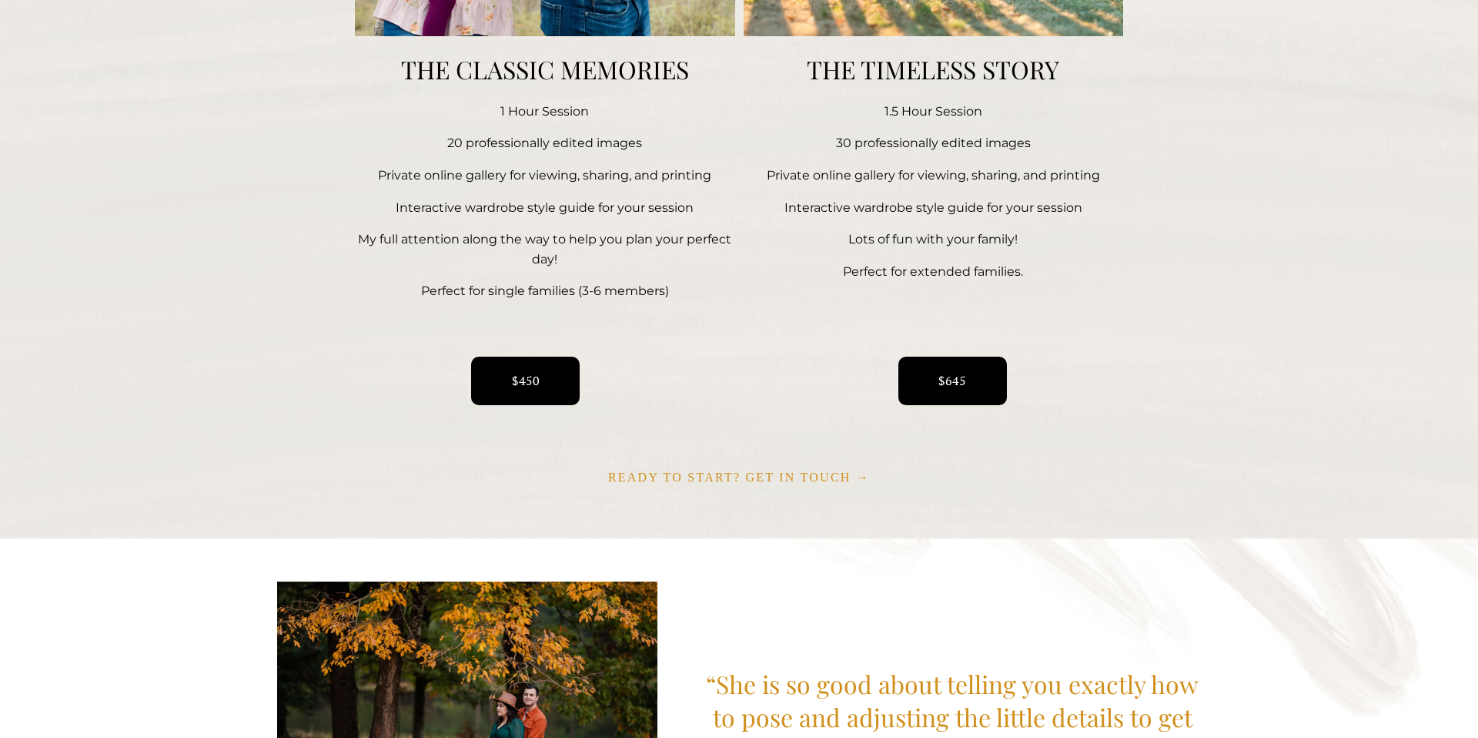
click at [744, 474] on span "Ready to start? Get in touch →" at bounding box center [739, 476] width 262 height 13
